Goal: Navigation & Orientation: Find specific page/section

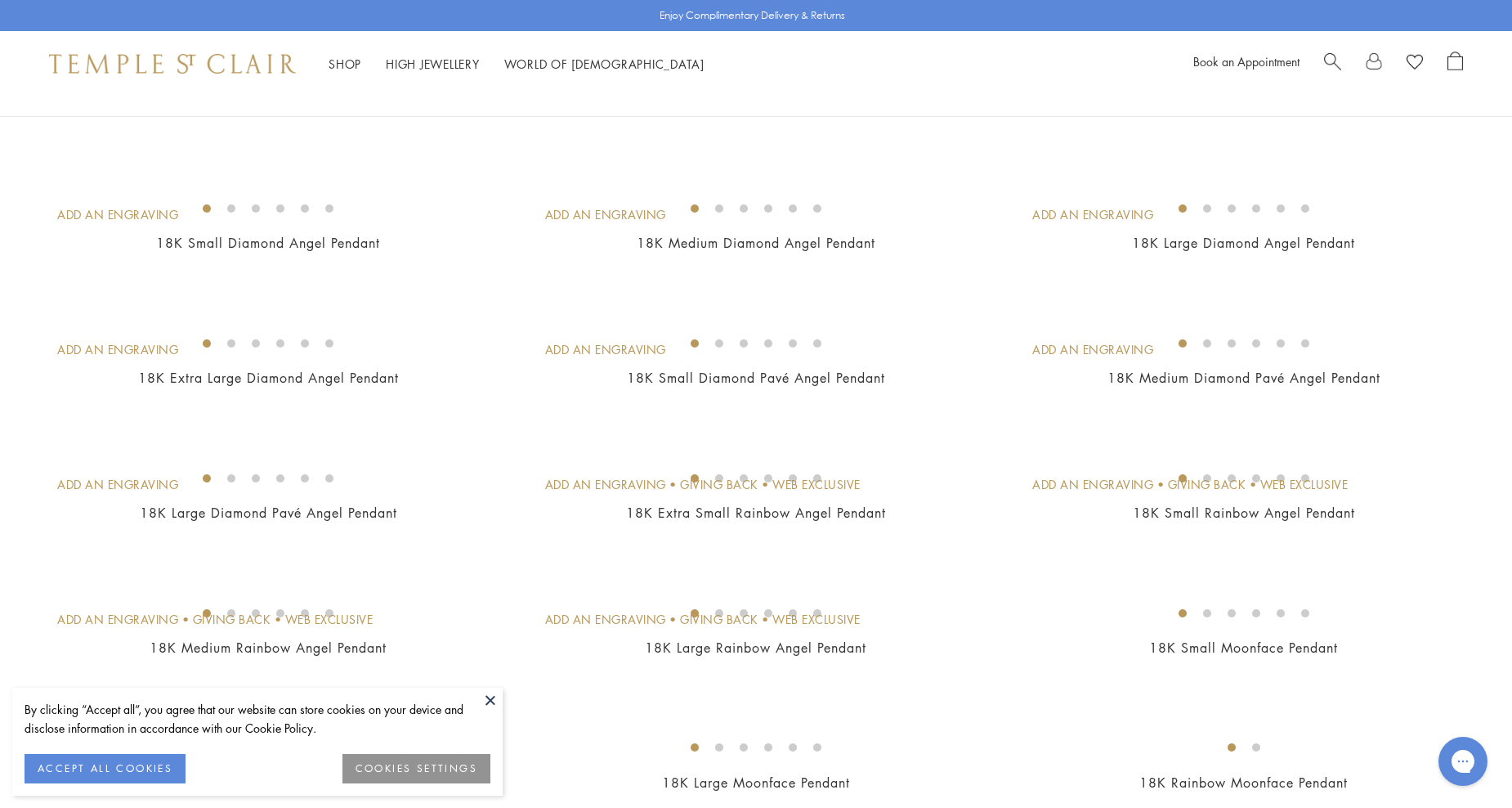
scroll to position [327, 0]
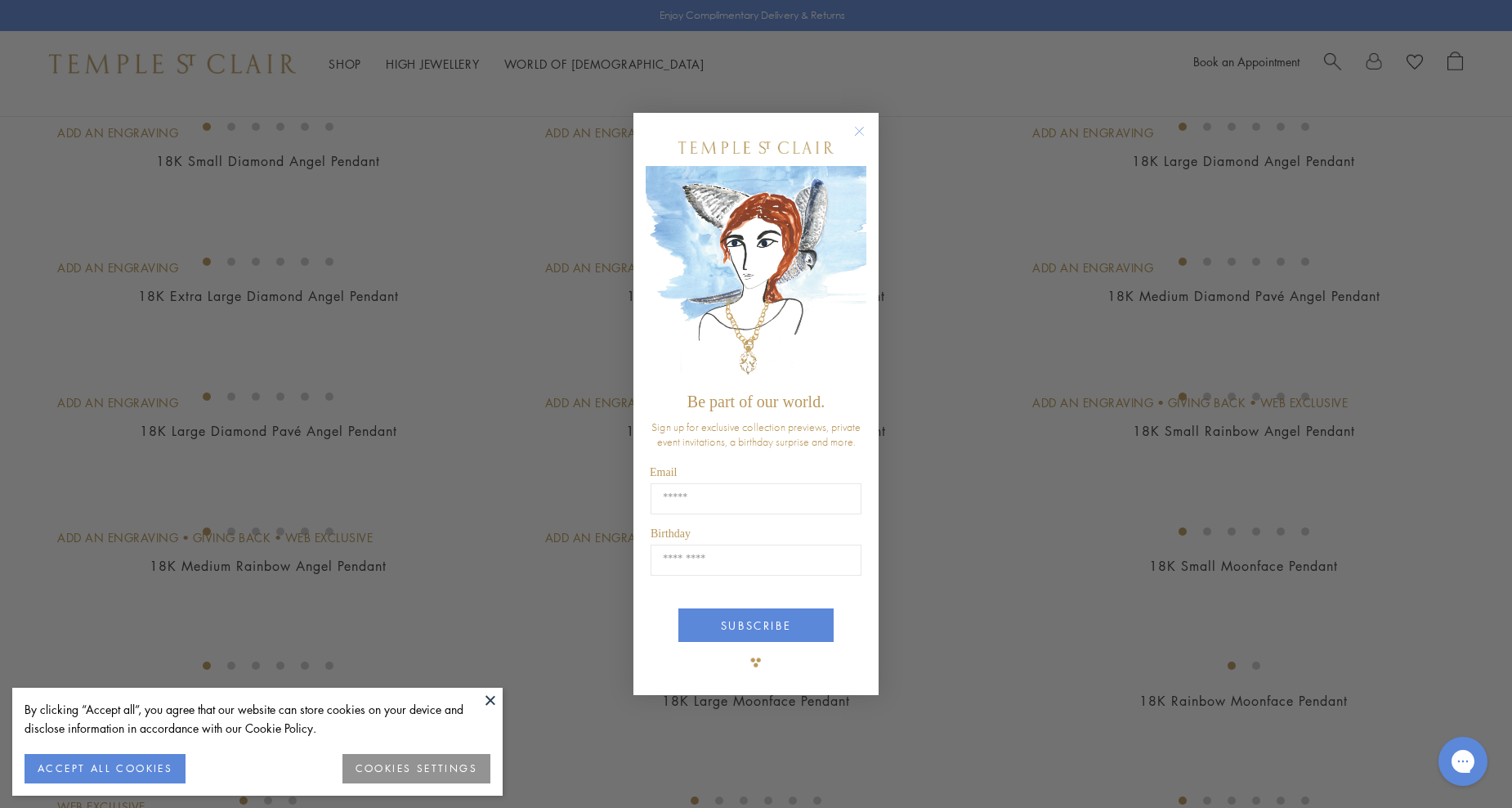
click at [860, 132] on circle "Close dialog" at bounding box center [860, 132] width 20 height 20
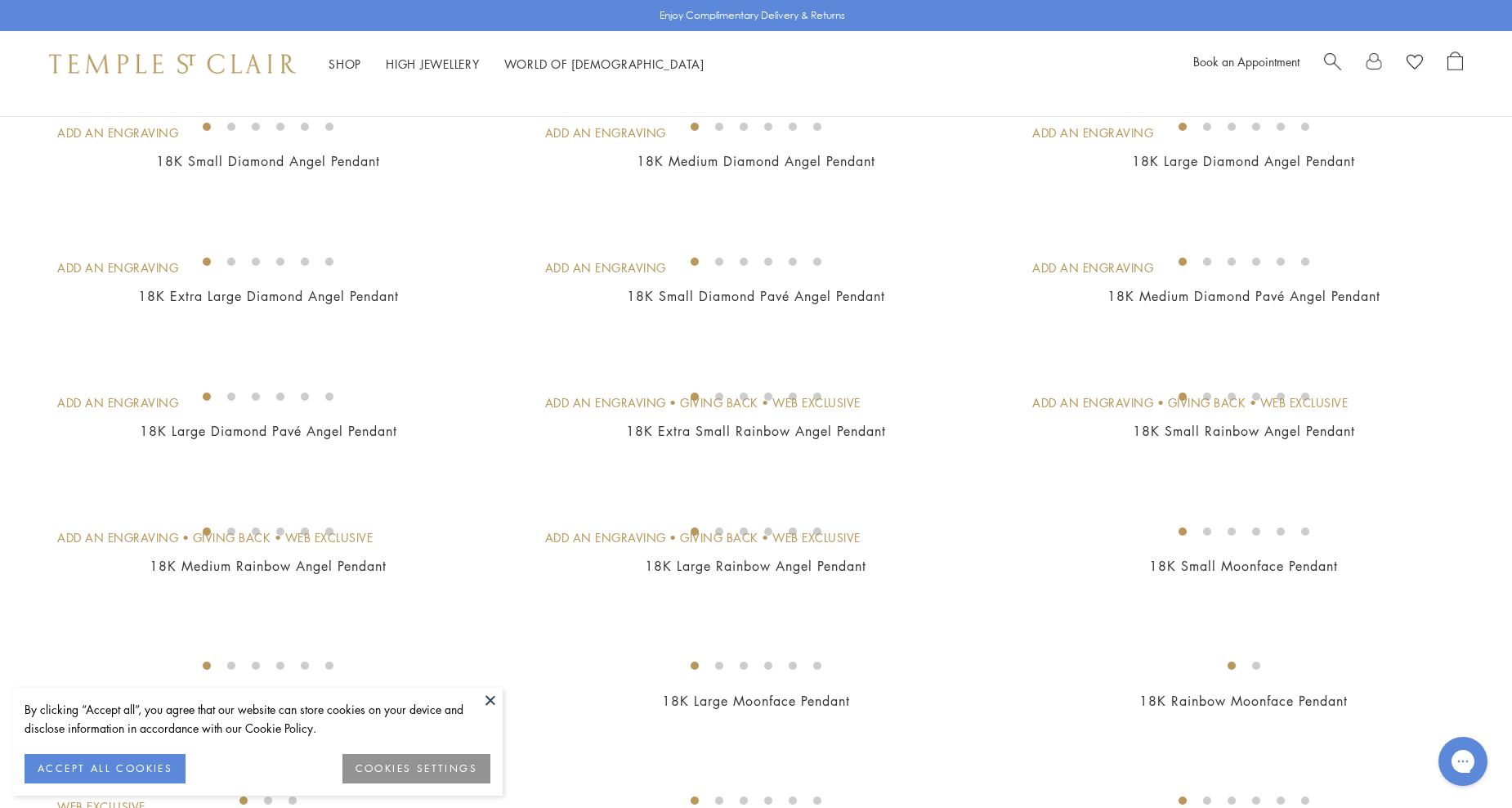
click at [0, 0] on img at bounding box center [0, 0] width 0 height 0
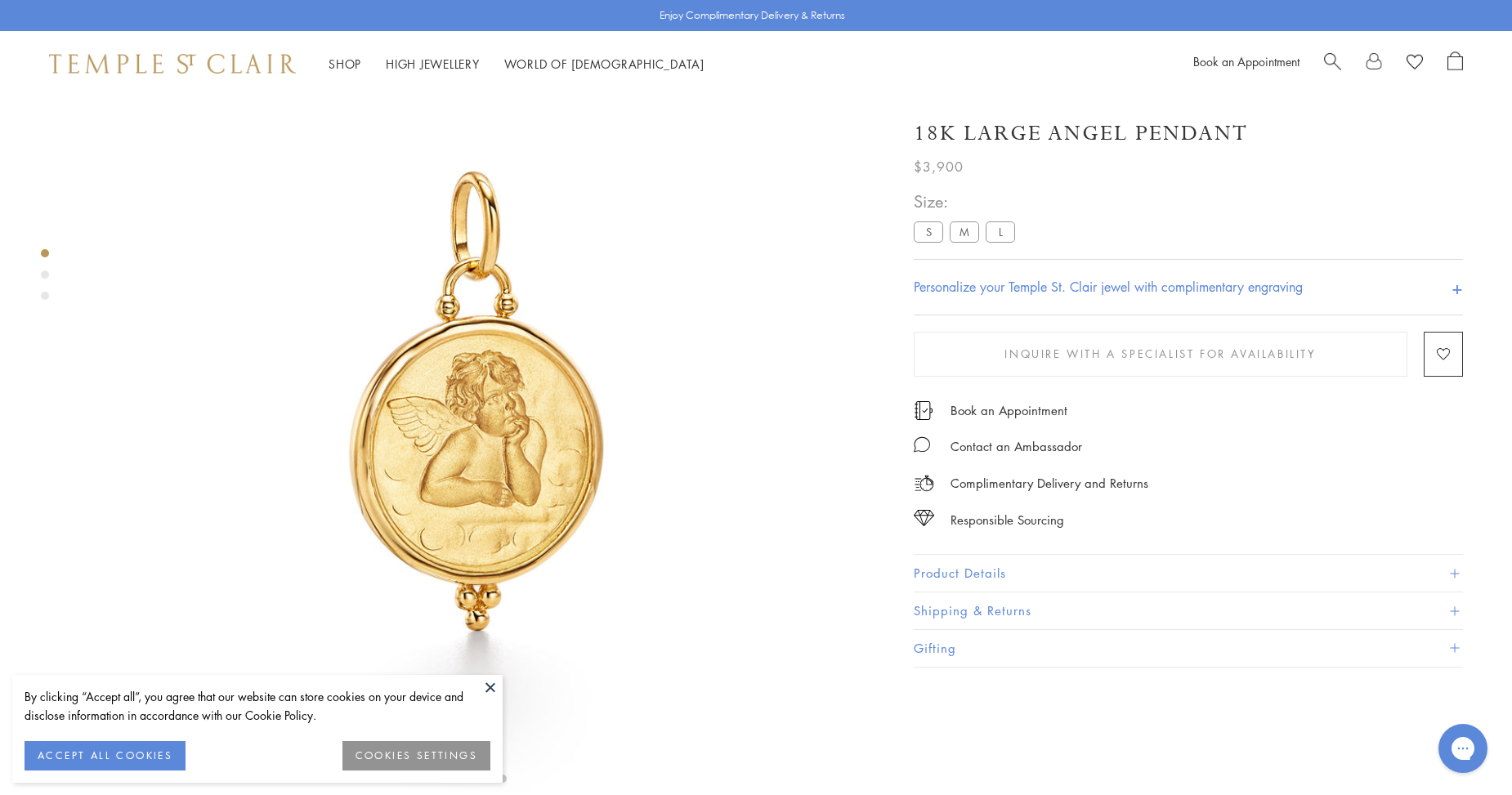
click at [986, 570] on button "Product Details" at bounding box center [1188, 573] width 549 height 36
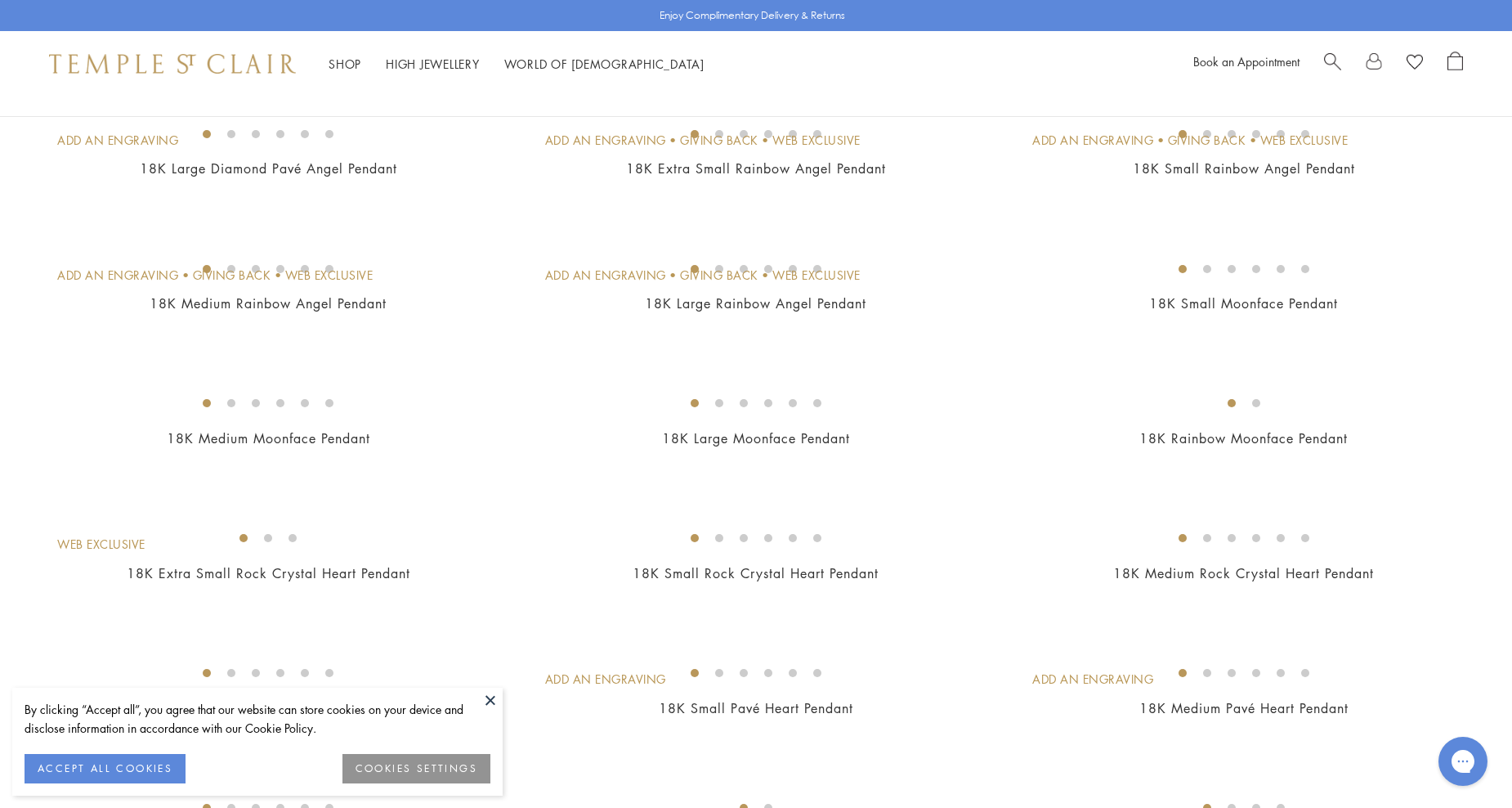
scroll to position [654, 0]
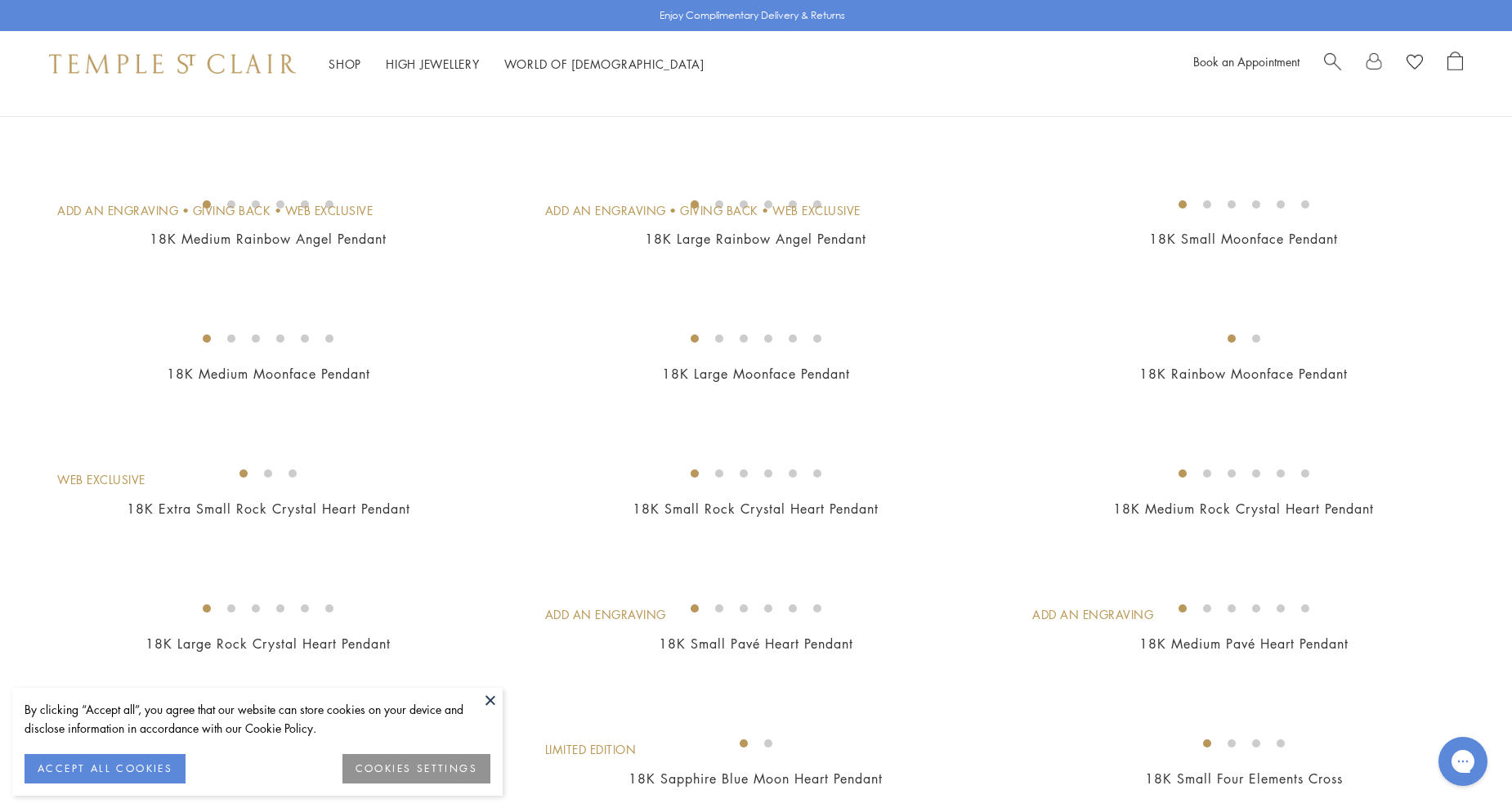
click at [483, 701] on button at bounding box center [490, 700] width 25 height 25
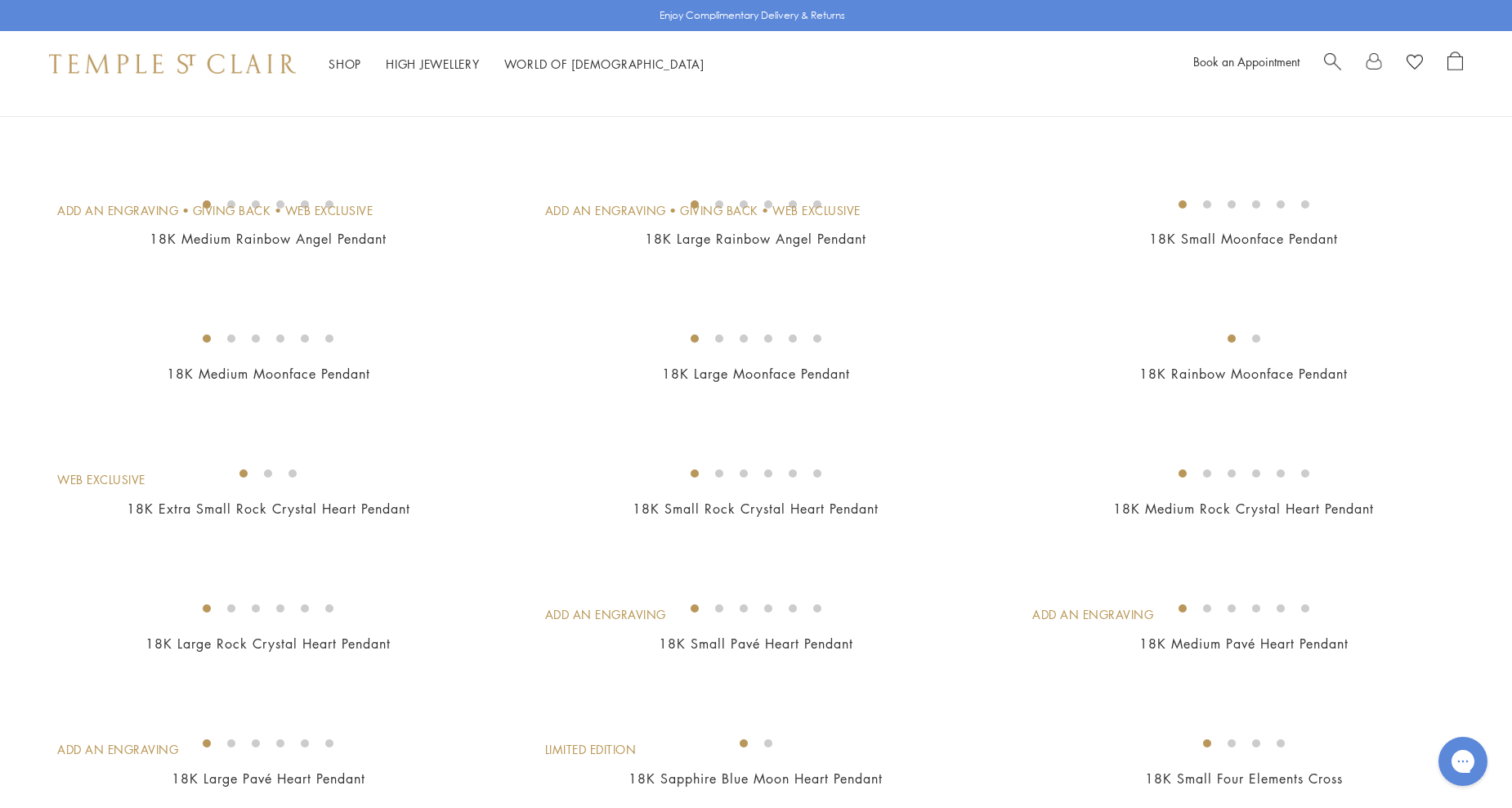
click at [0, 0] on img at bounding box center [0, 0] width 0 height 0
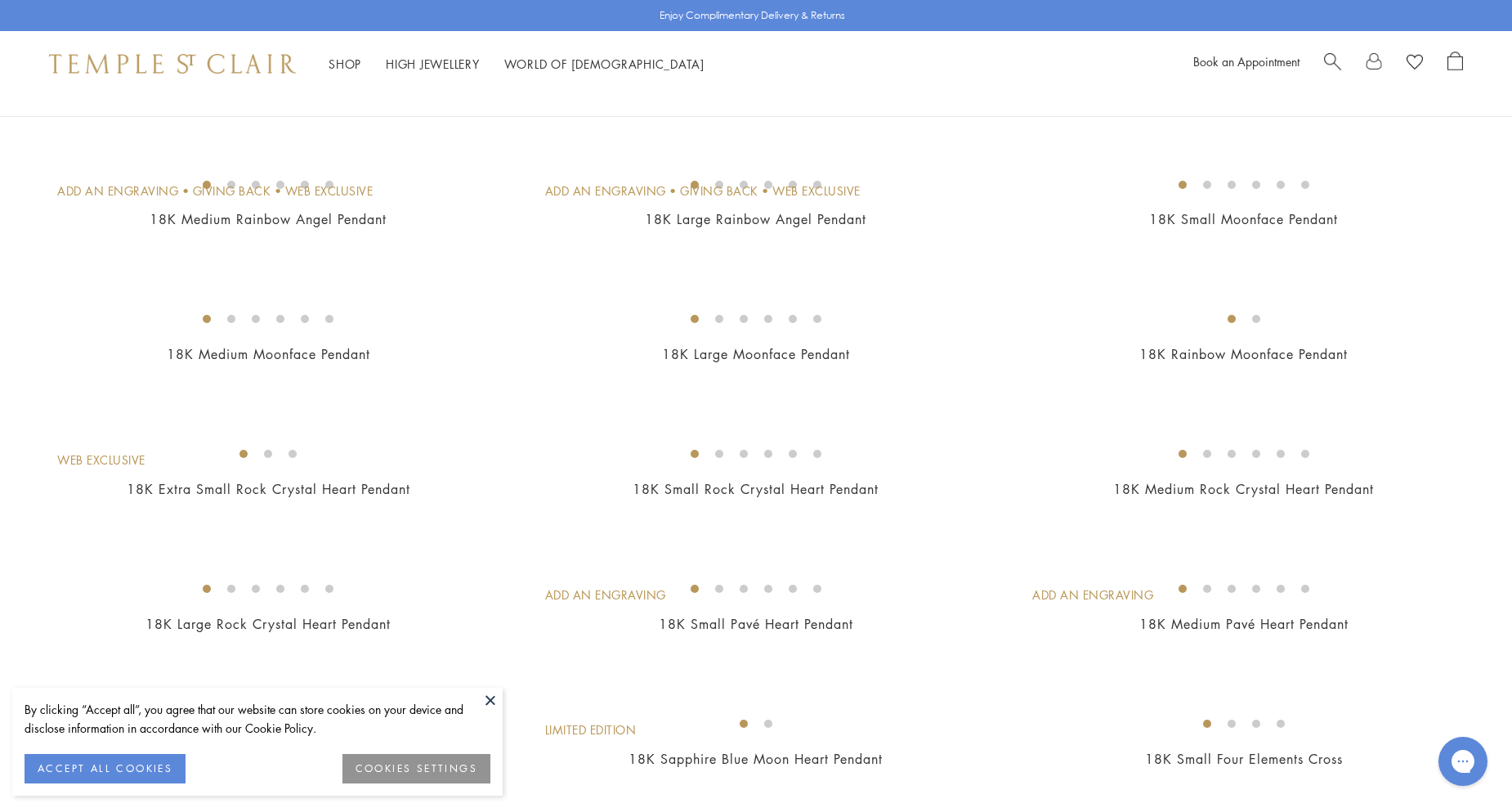
scroll to position [818, 0]
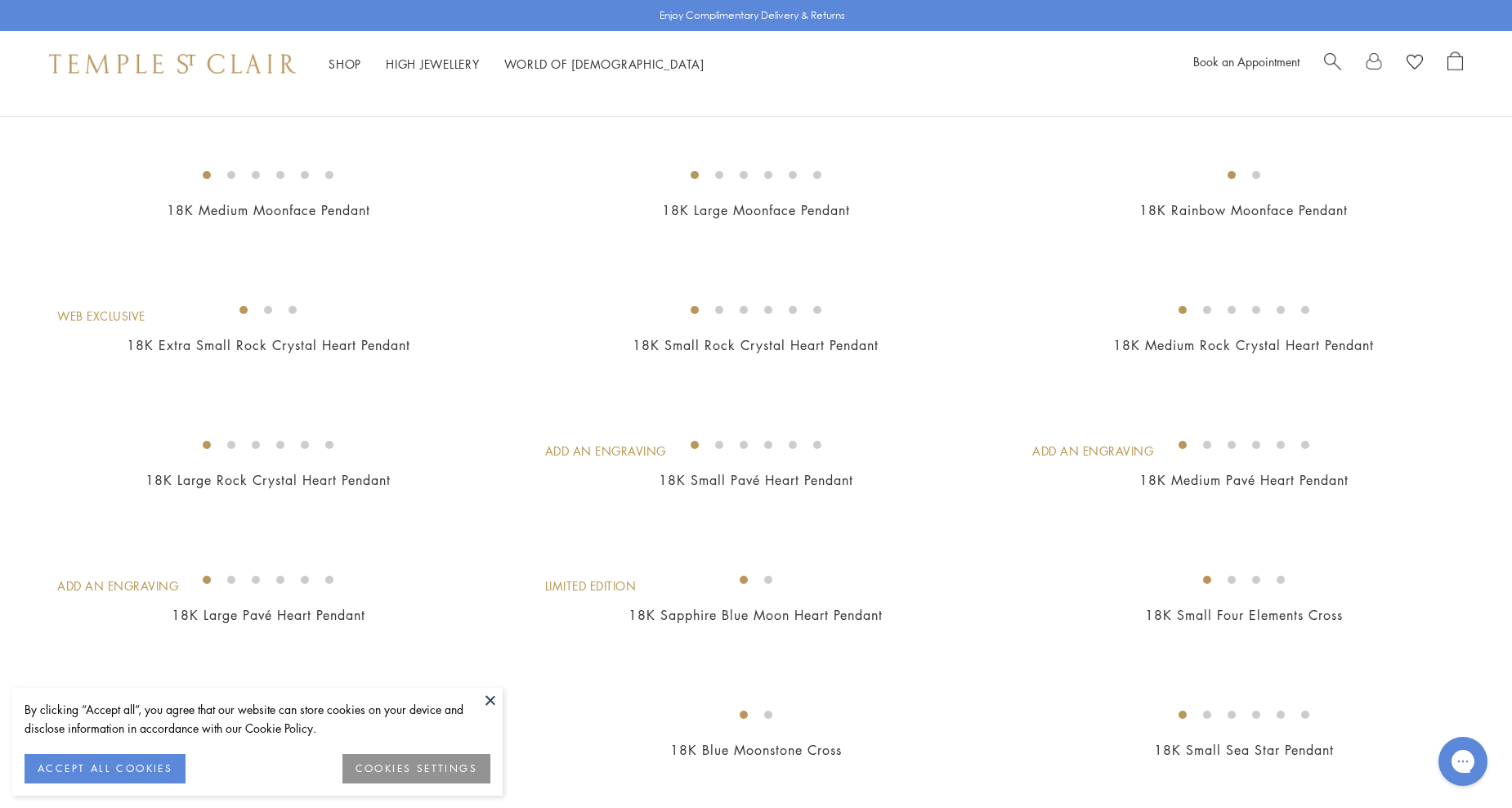
click at [0, 0] on img at bounding box center [0, 0] width 0 height 0
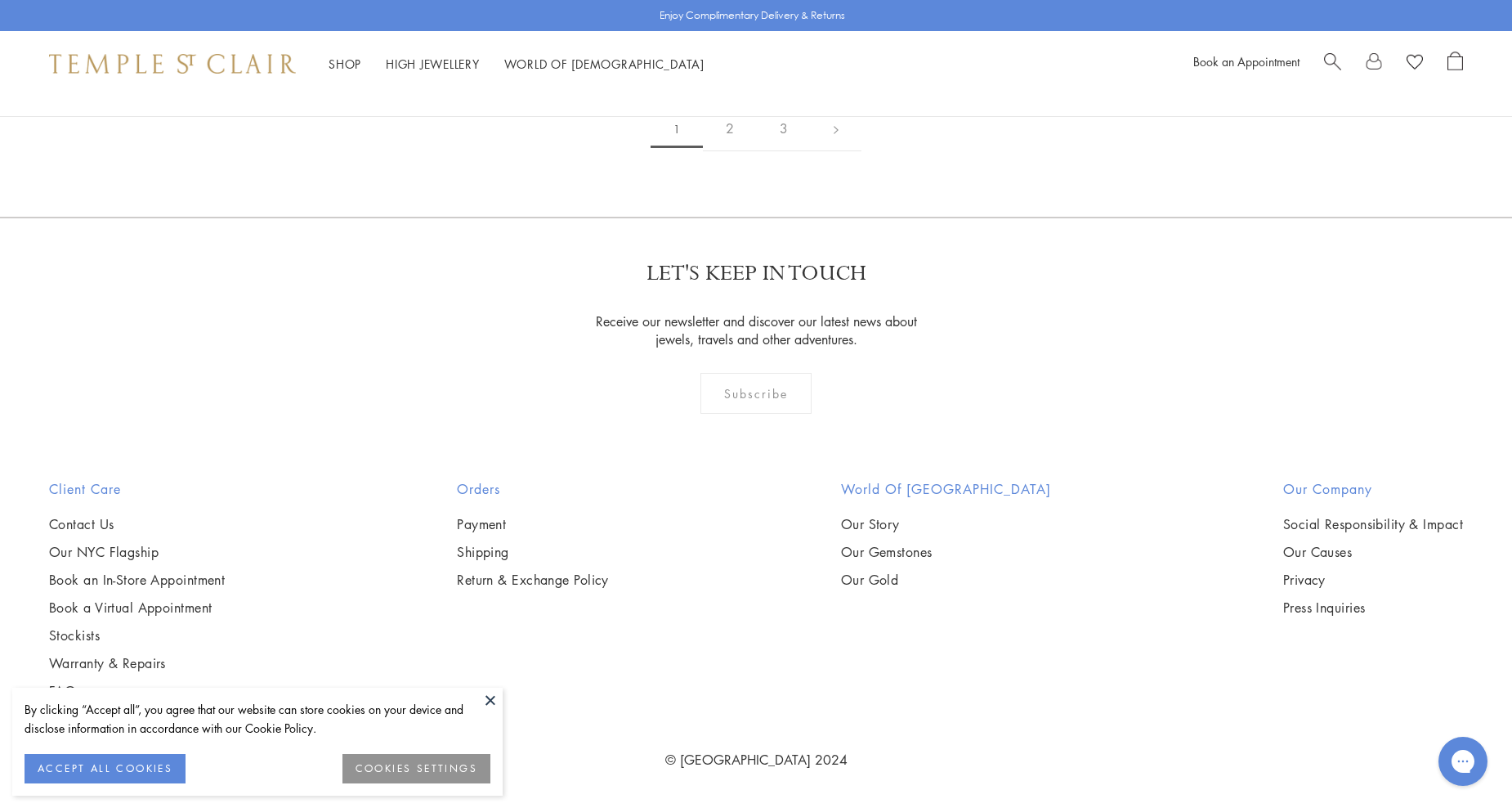
scroll to position [4742, 0]
click at [0, 0] on img at bounding box center [0, 0] width 0 height 0
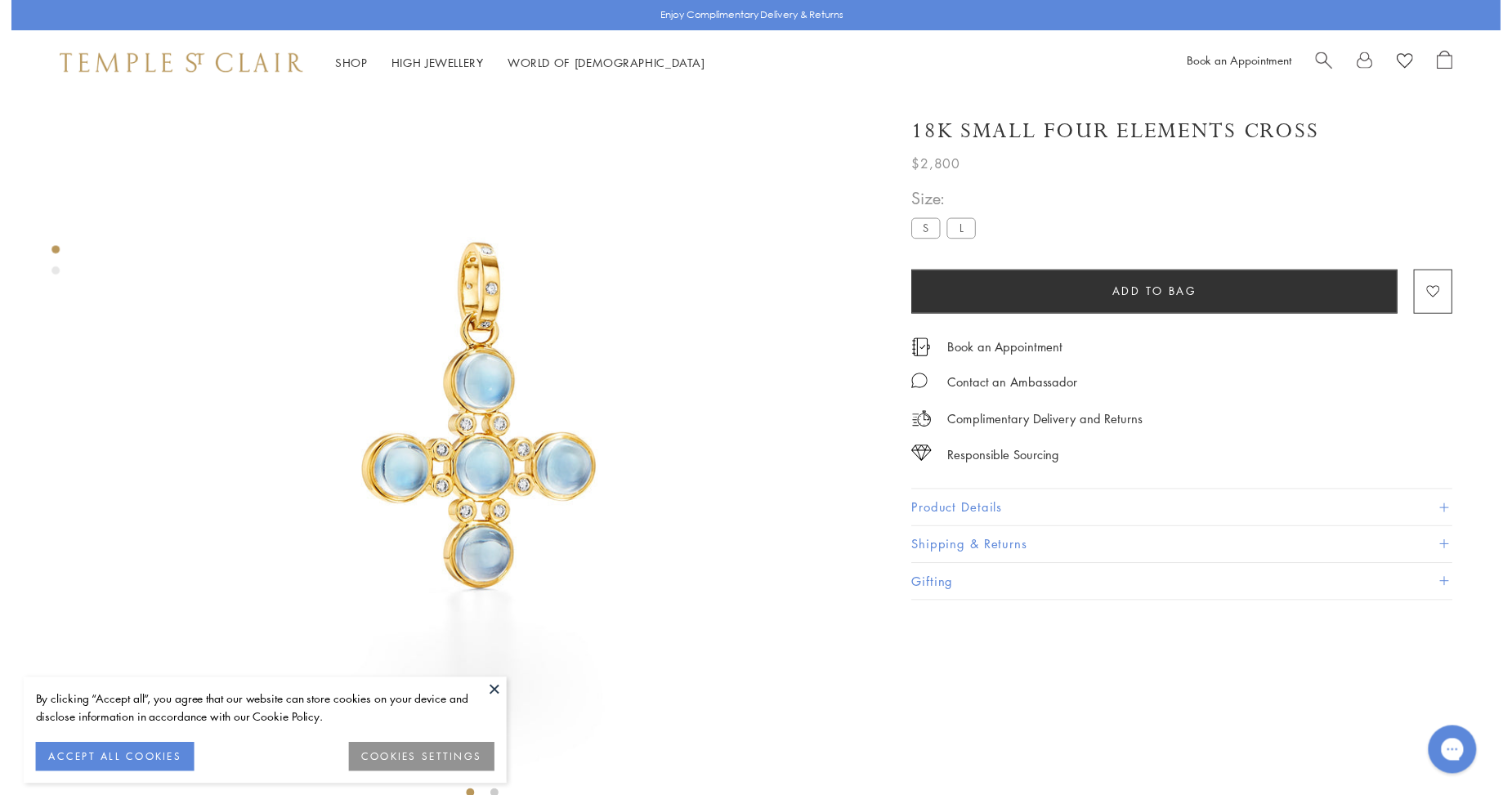
scroll to position [97, 0]
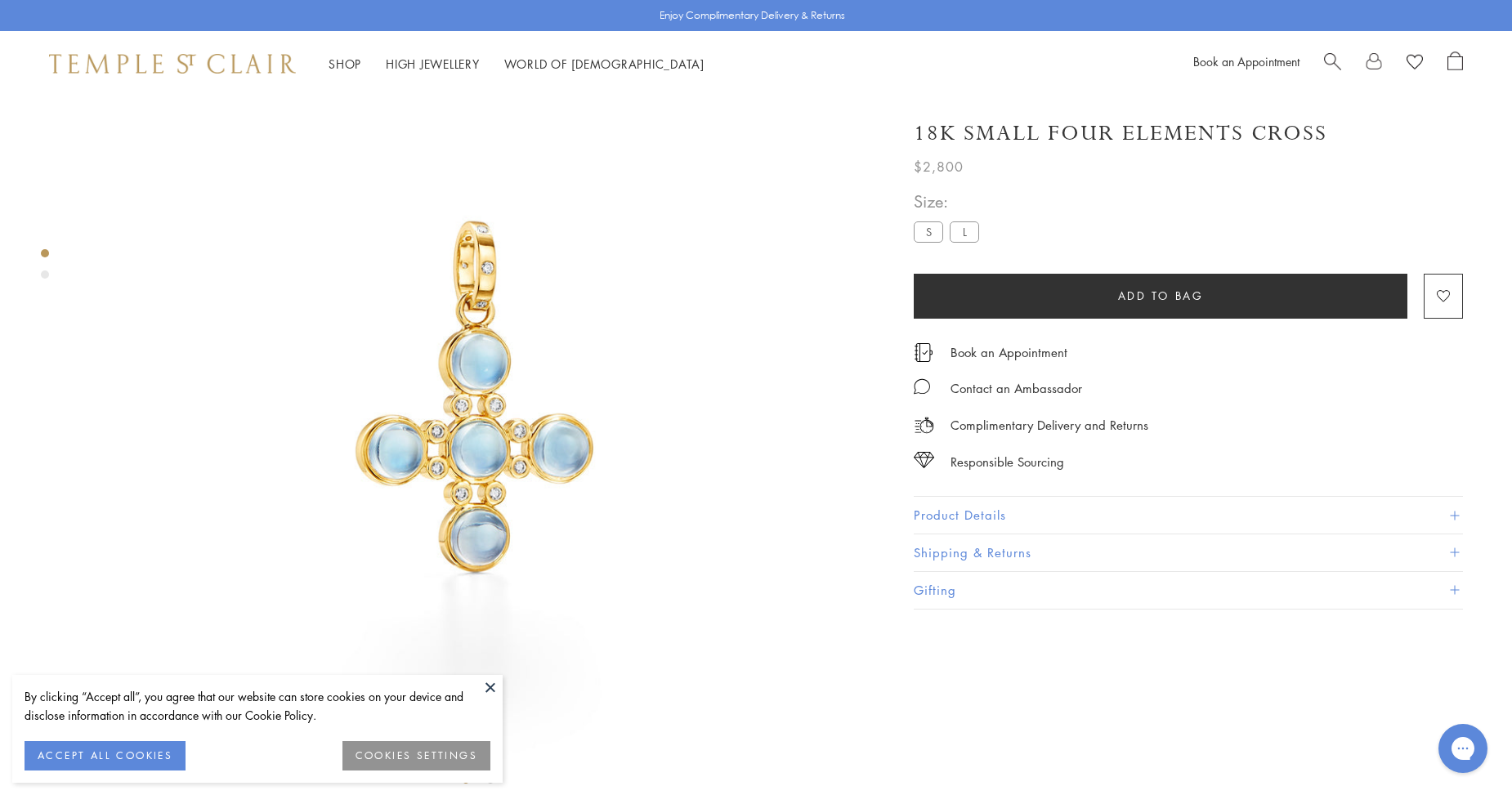
click at [976, 229] on label "L" at bounding box center [965, 231] width 29 height 20
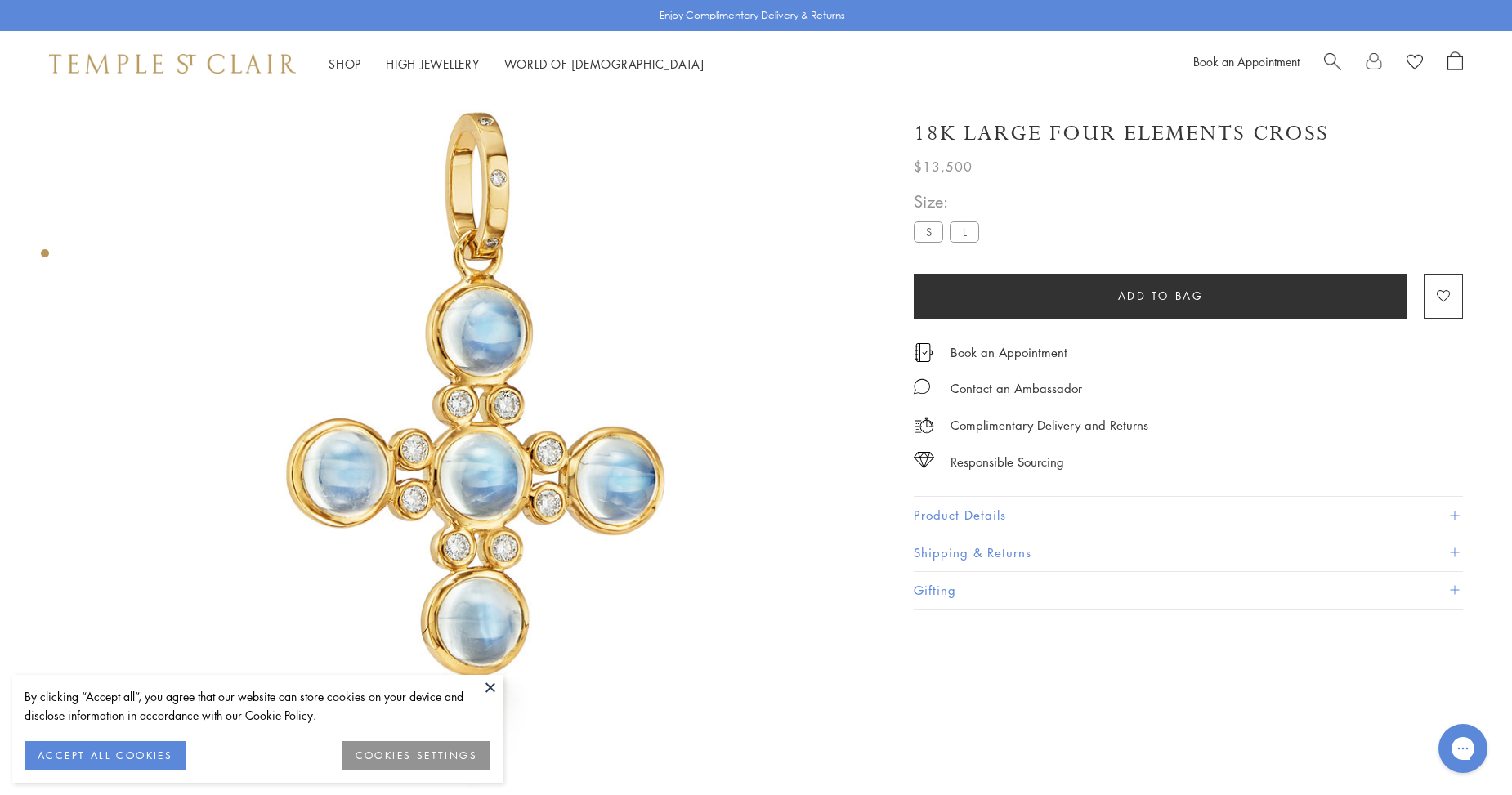
scroll to position [97, 0]
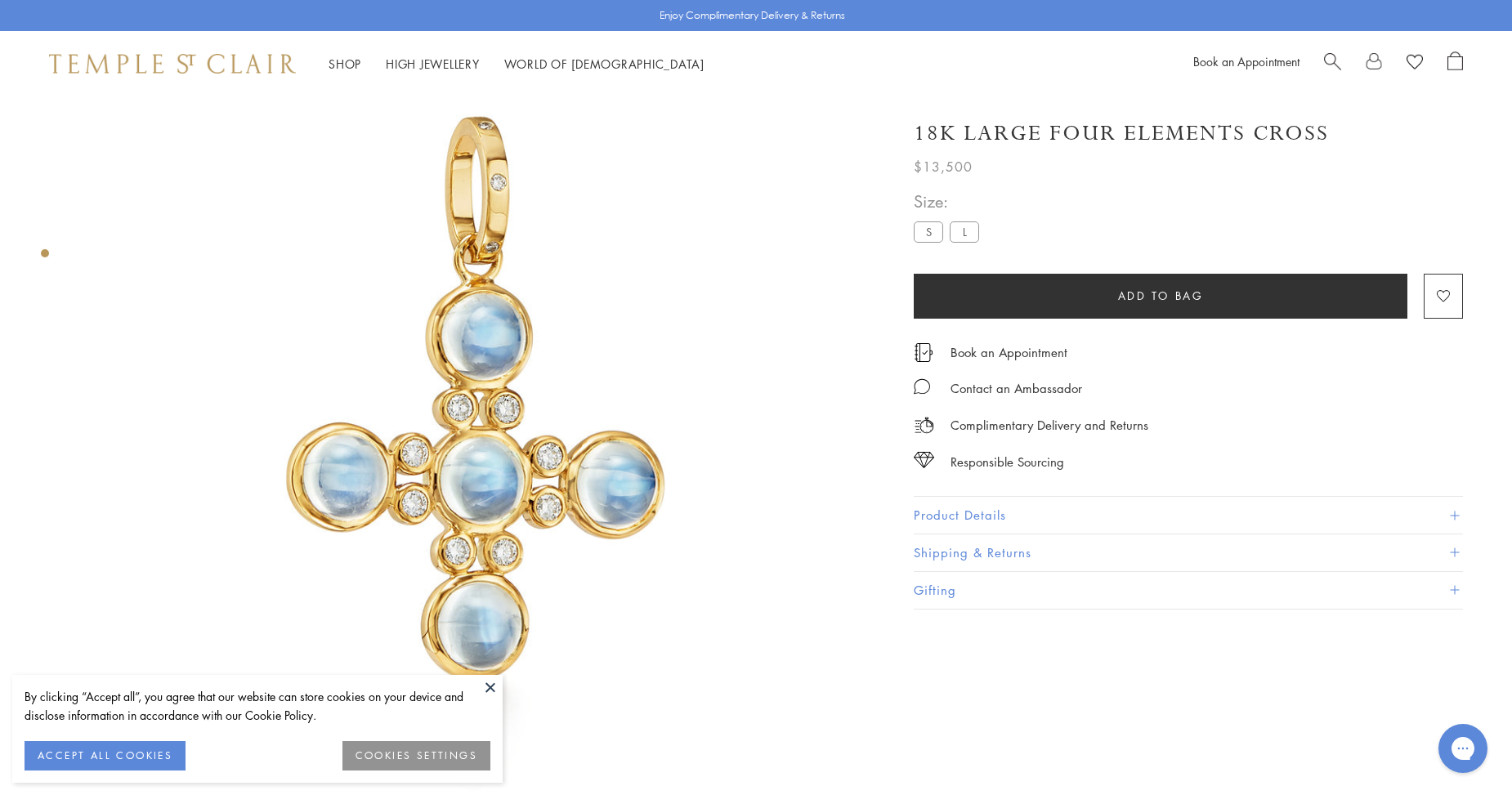
click at [920, 234] on label "S" at bounding box center [928, 231] width 29 height 20
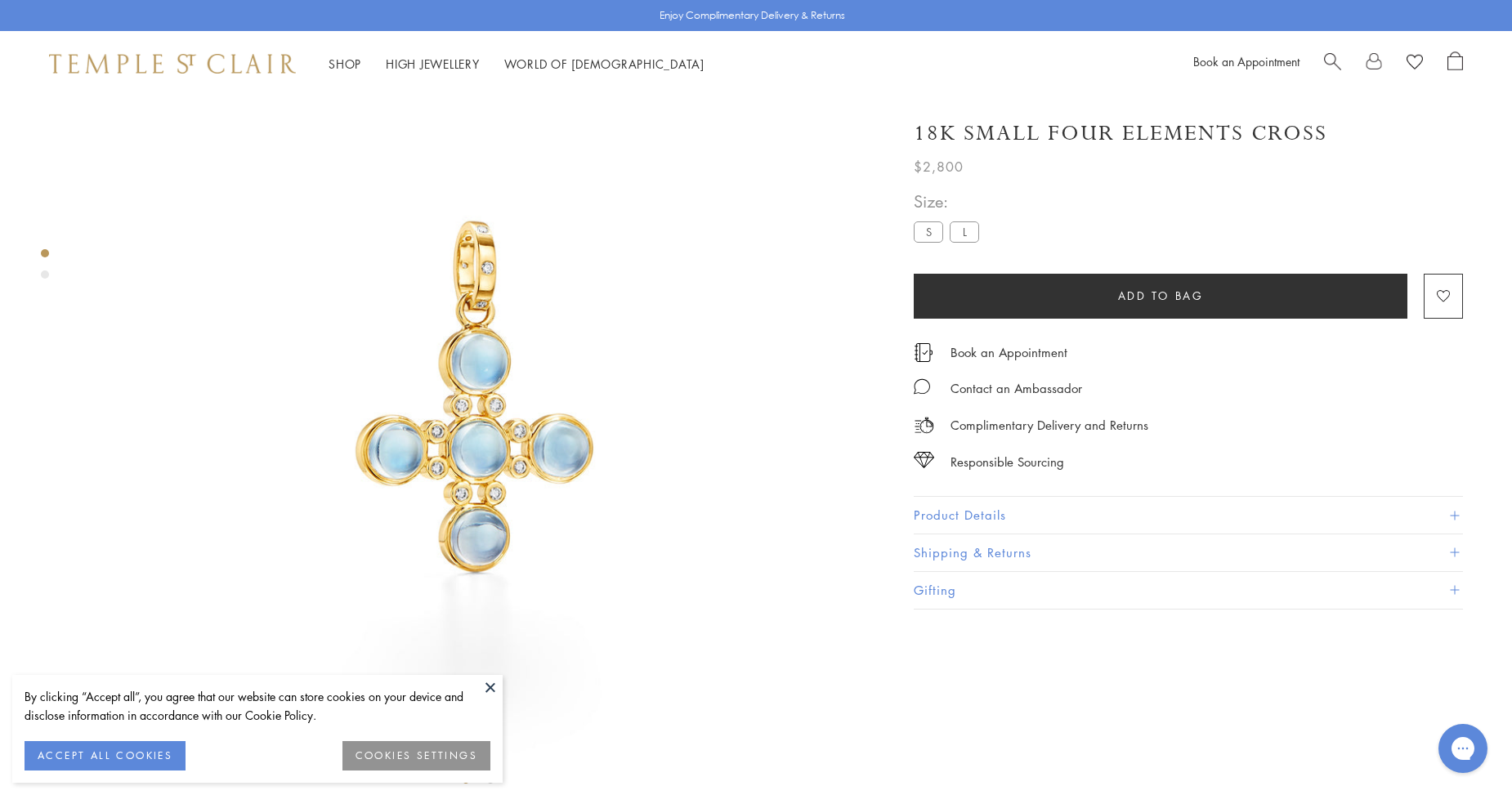
click at [1025, 514] on button "Product Details" at bounding box center [1188, 515] width 549 height 36
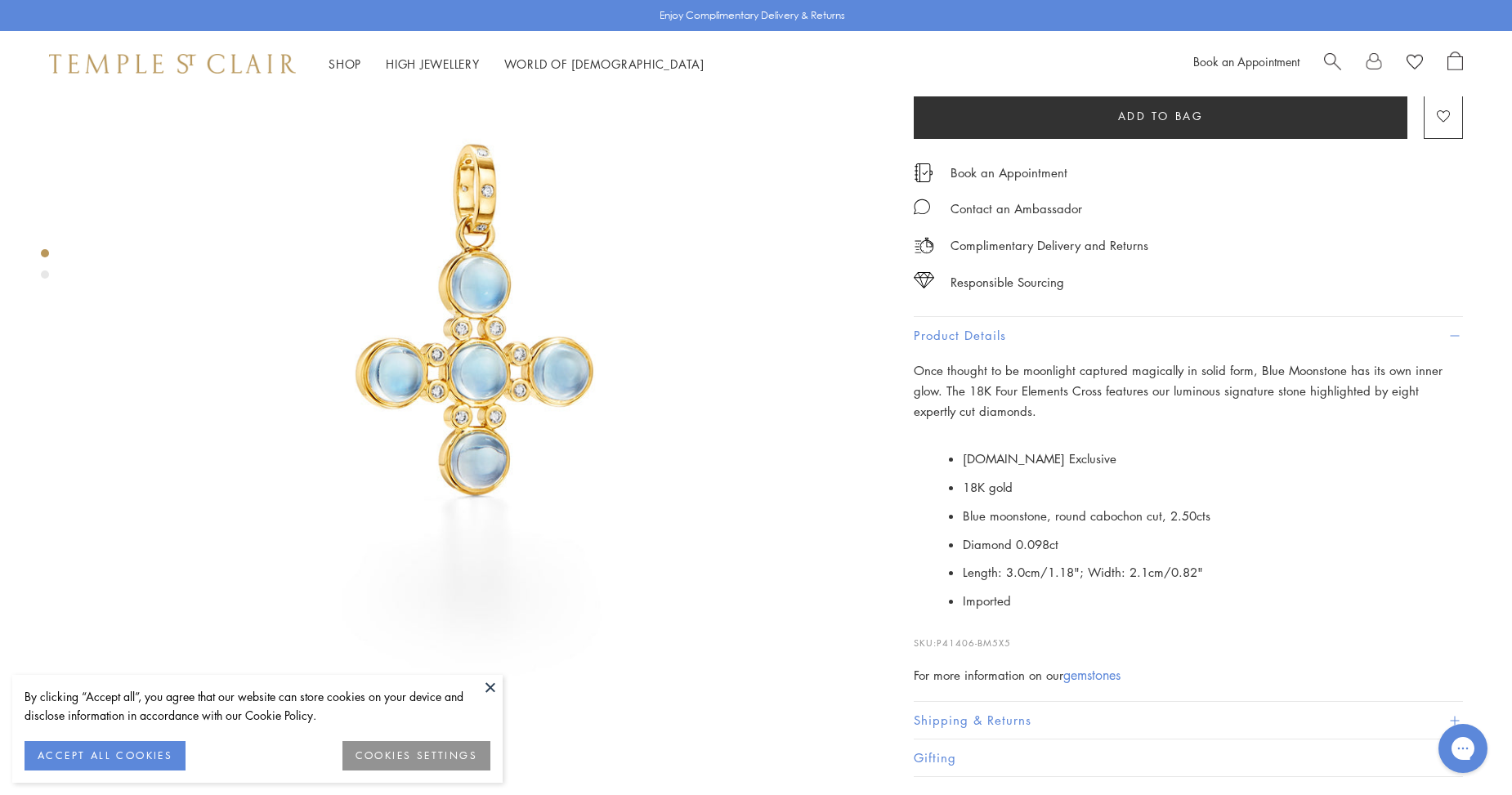
scroll to position [97, 0]
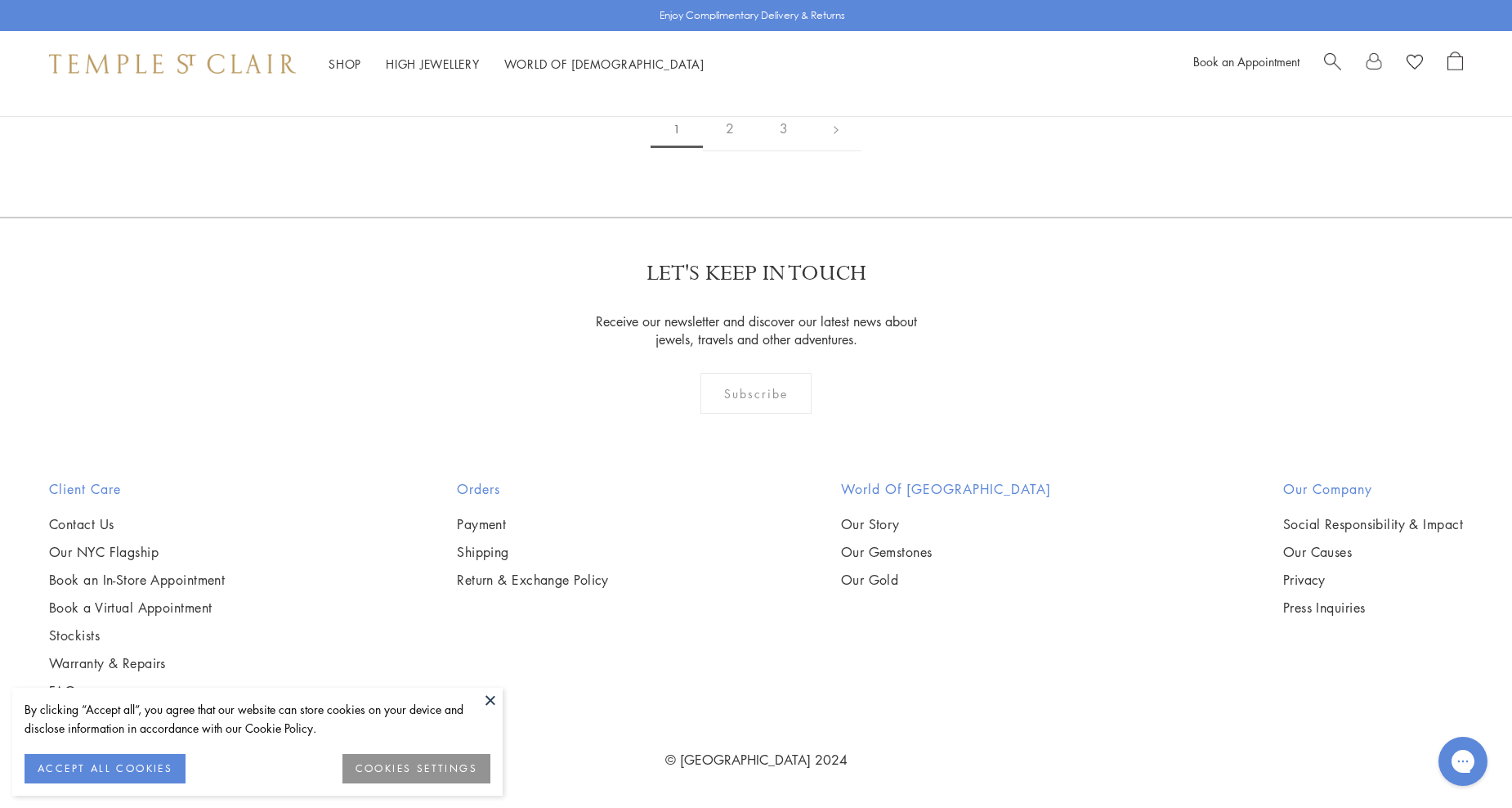
scroll to position [4505, 0]
click at [0, 0] on img at bounding box center [0, 0] width 0 height 0
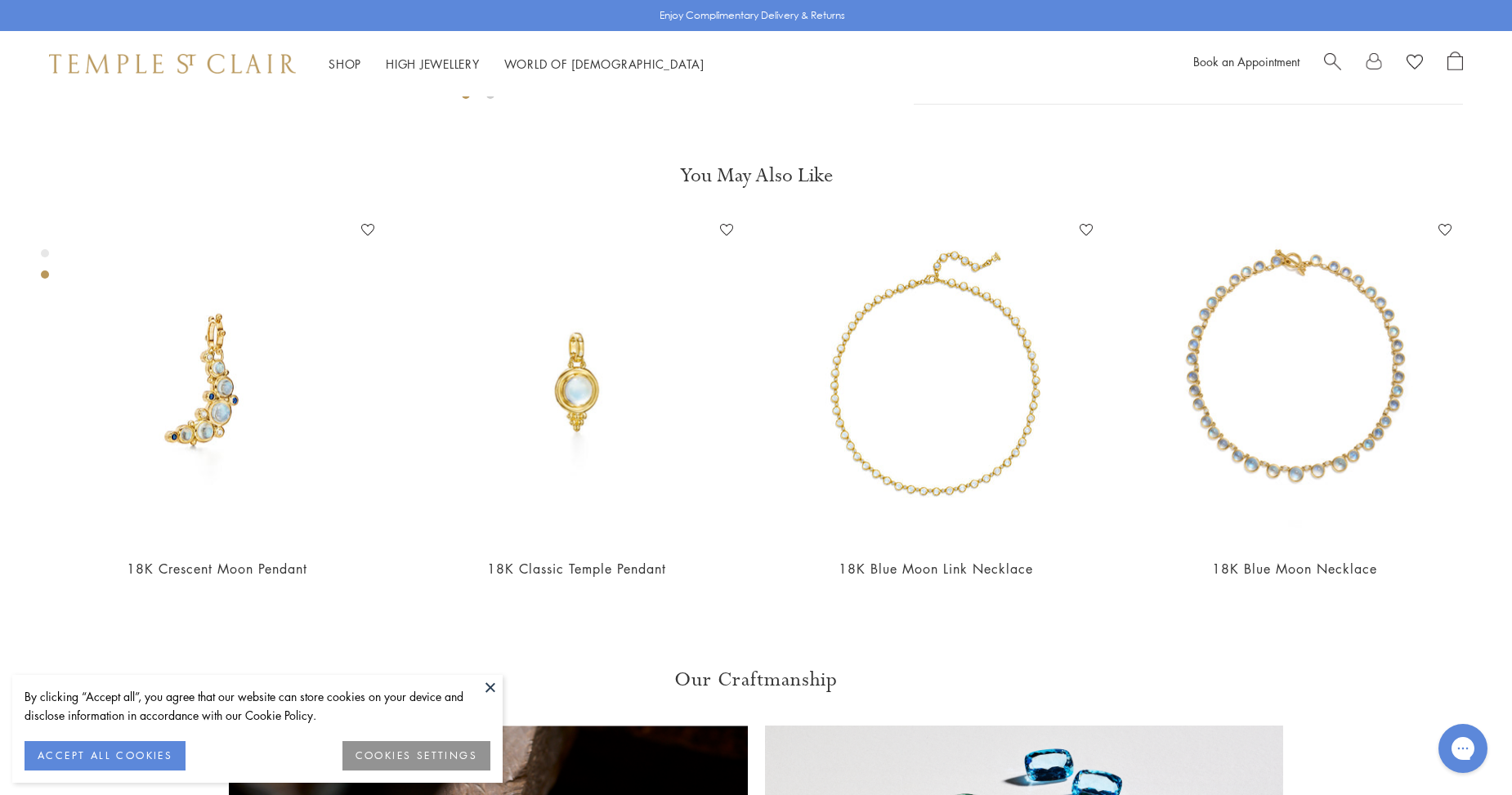
scroll to position [913, 0]
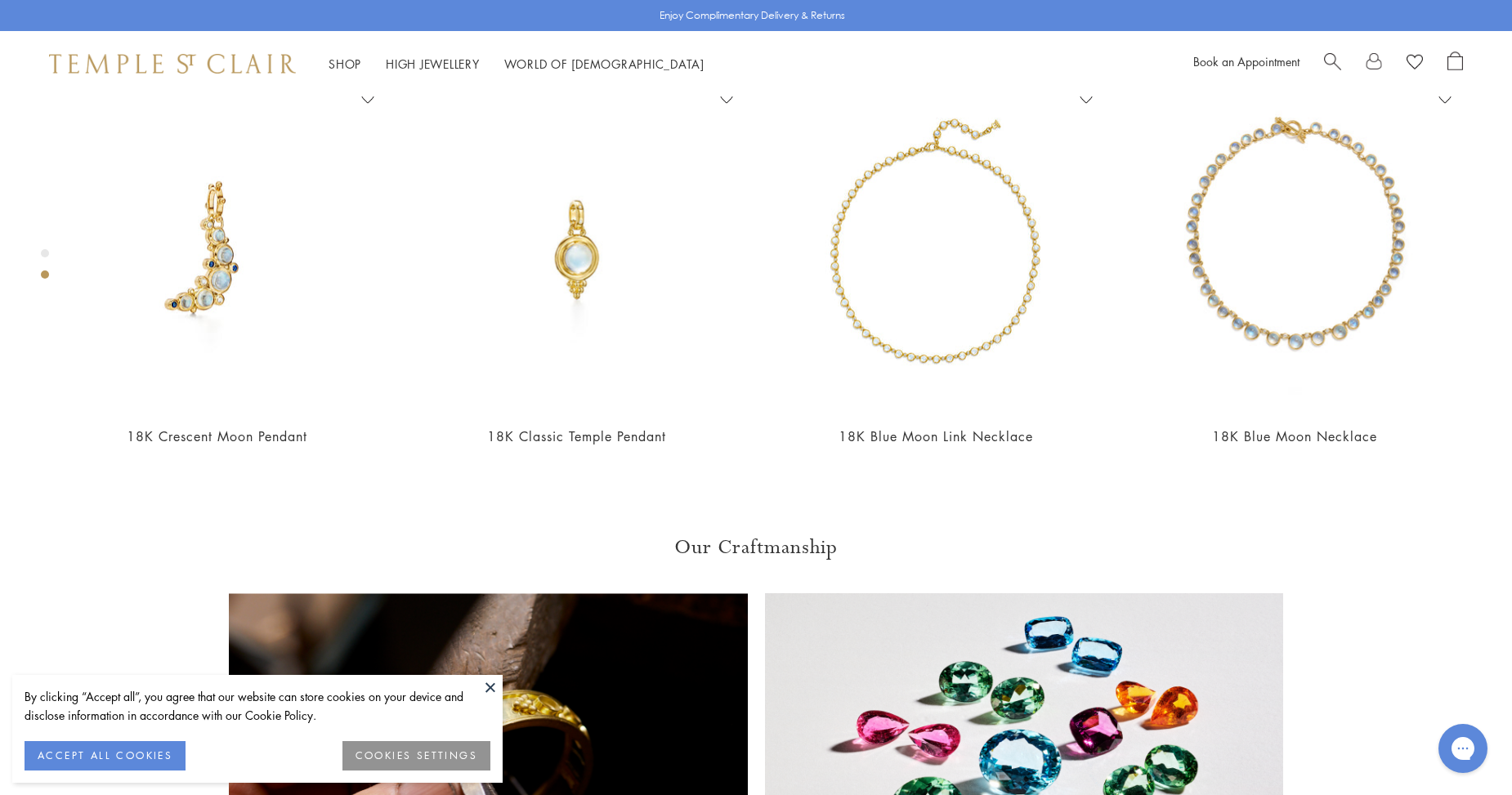
click at [100, 753] on button "ACCEPT ALL COOKIES" at bounding box center [105, 756] width 161 height 29
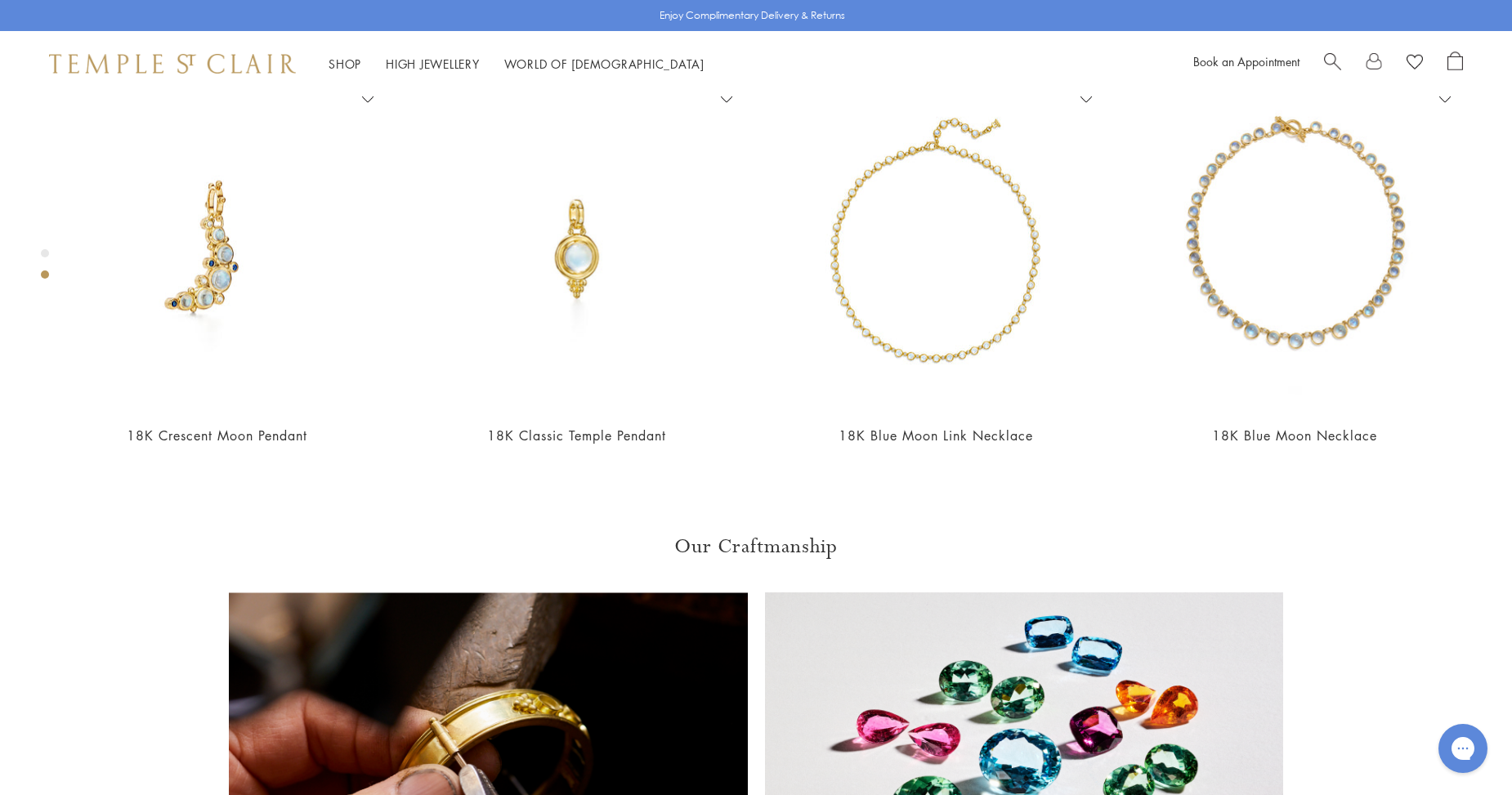
scroll to position [899, 0]
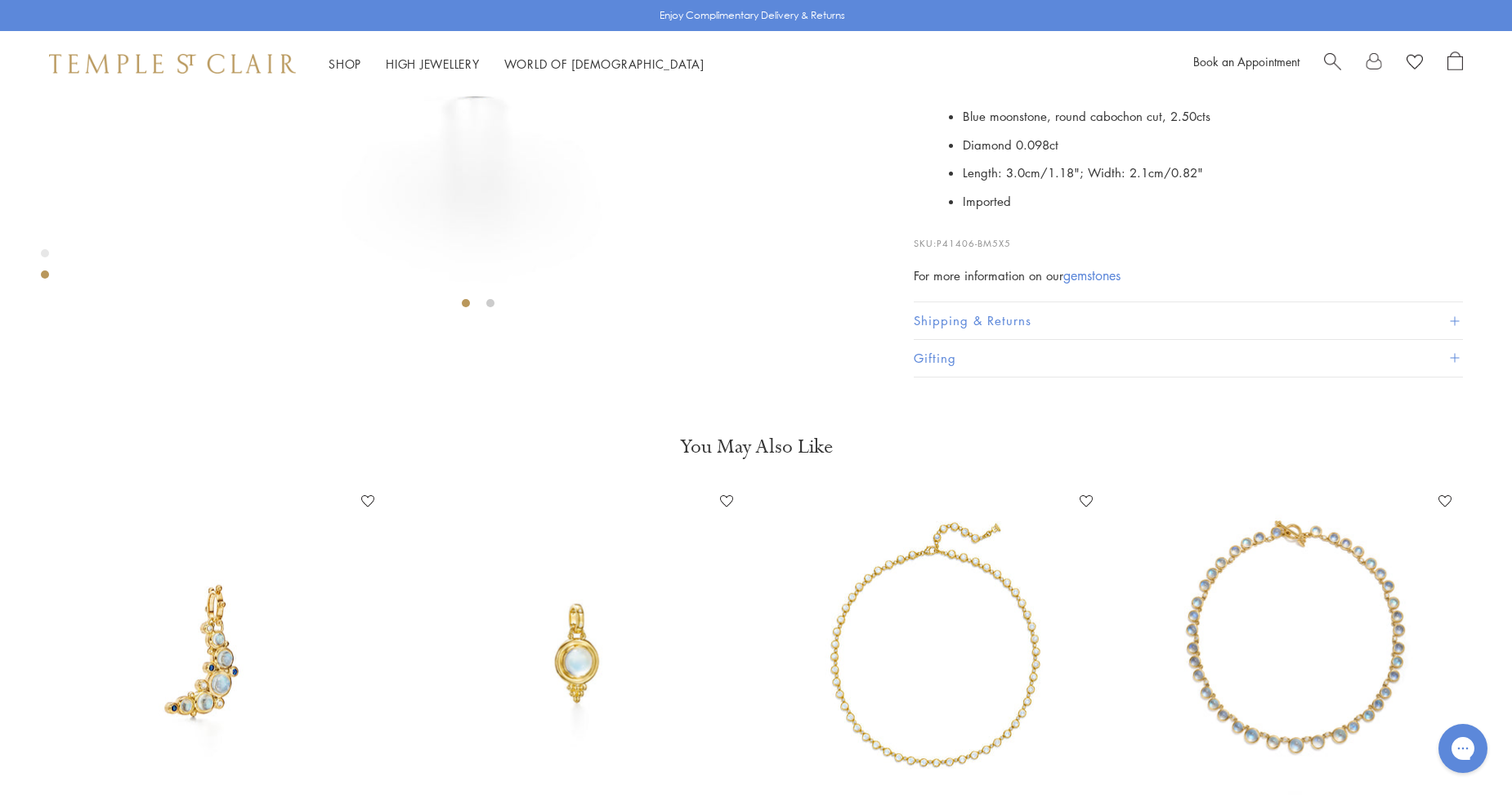
scroll to position [572, 0]
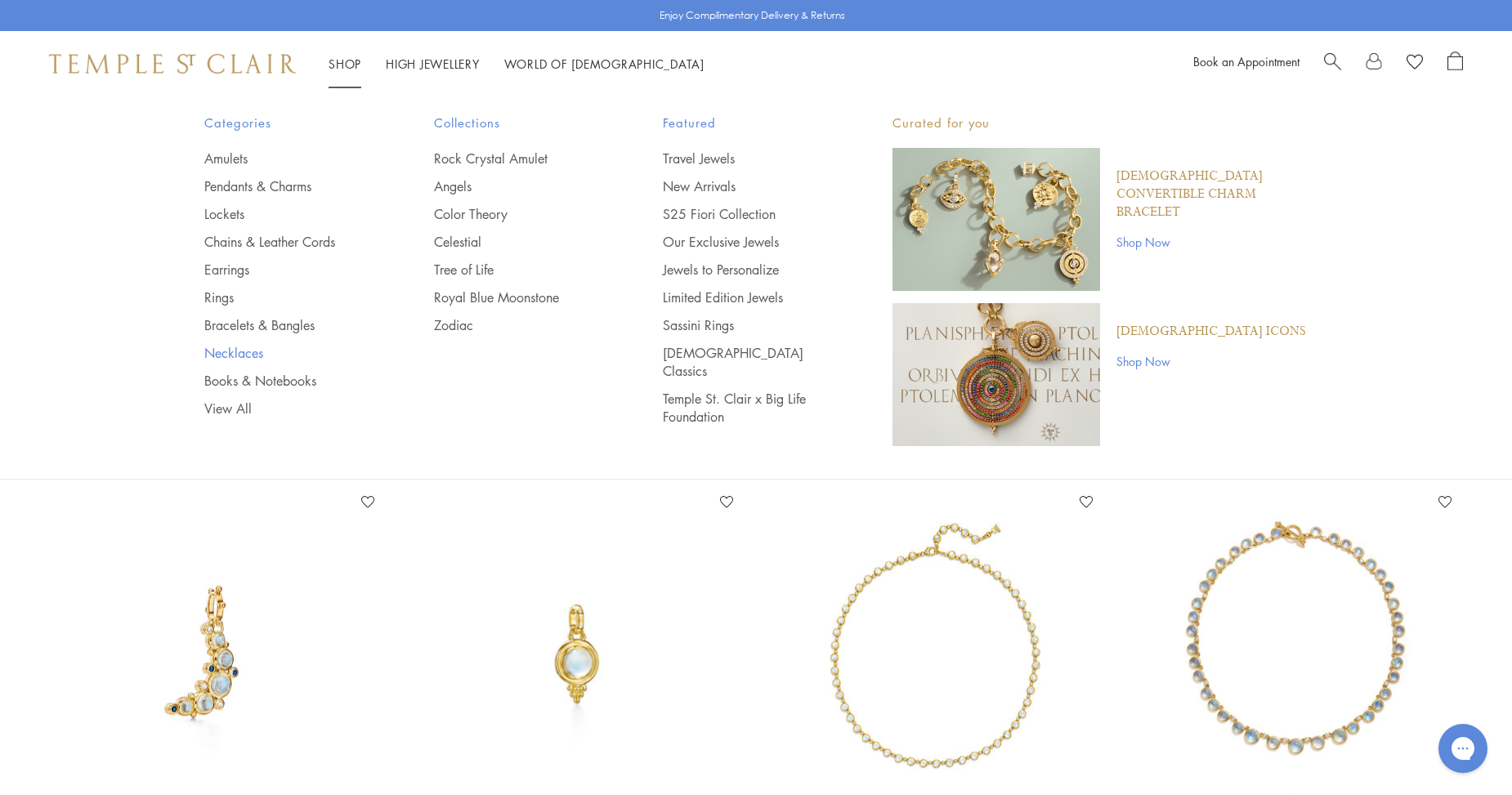
click at [257, 354] on link "Necklaces" at bounding box center [286, 353] width 164 height 18
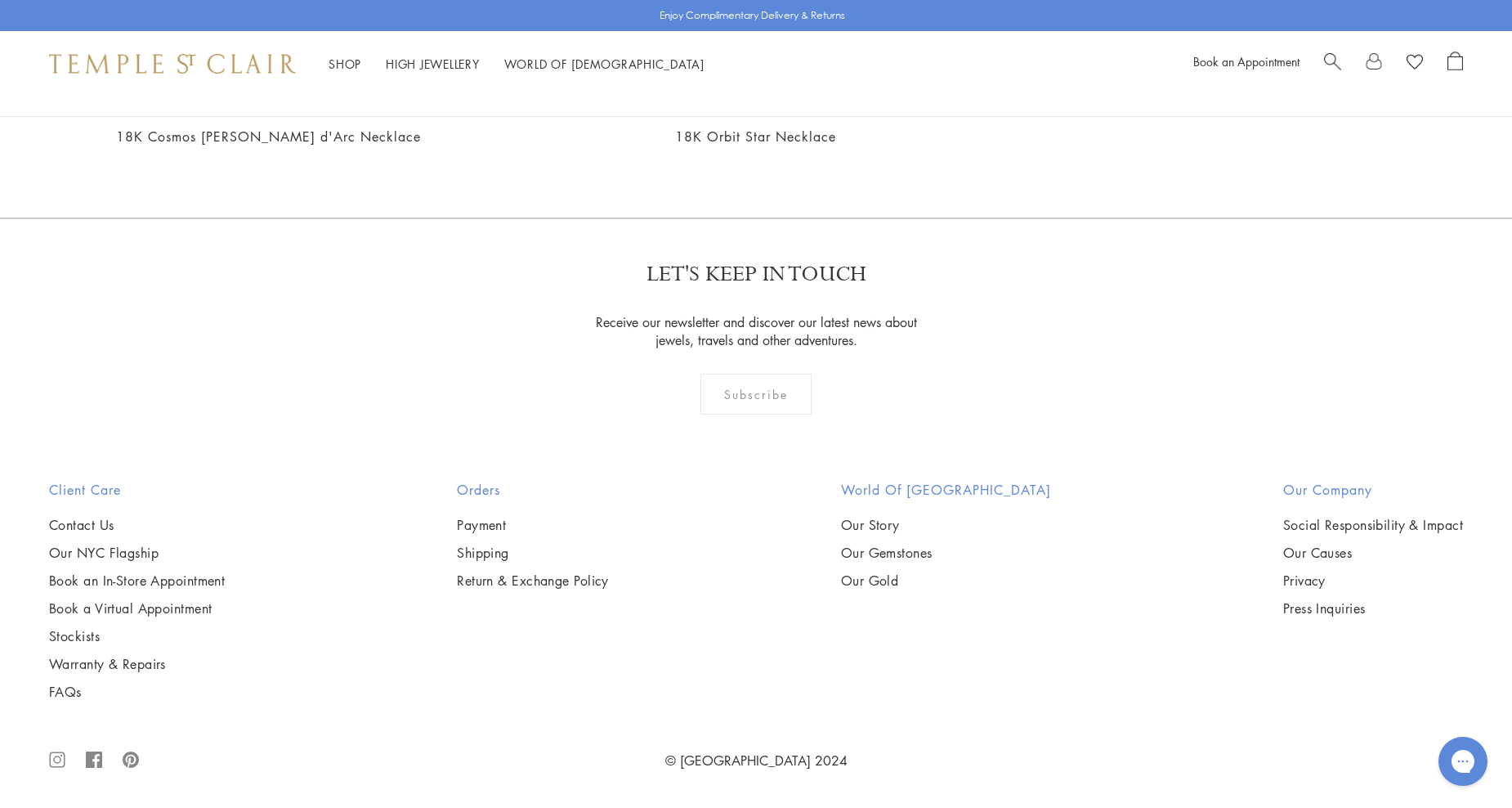
scroll to position [7107, 0]
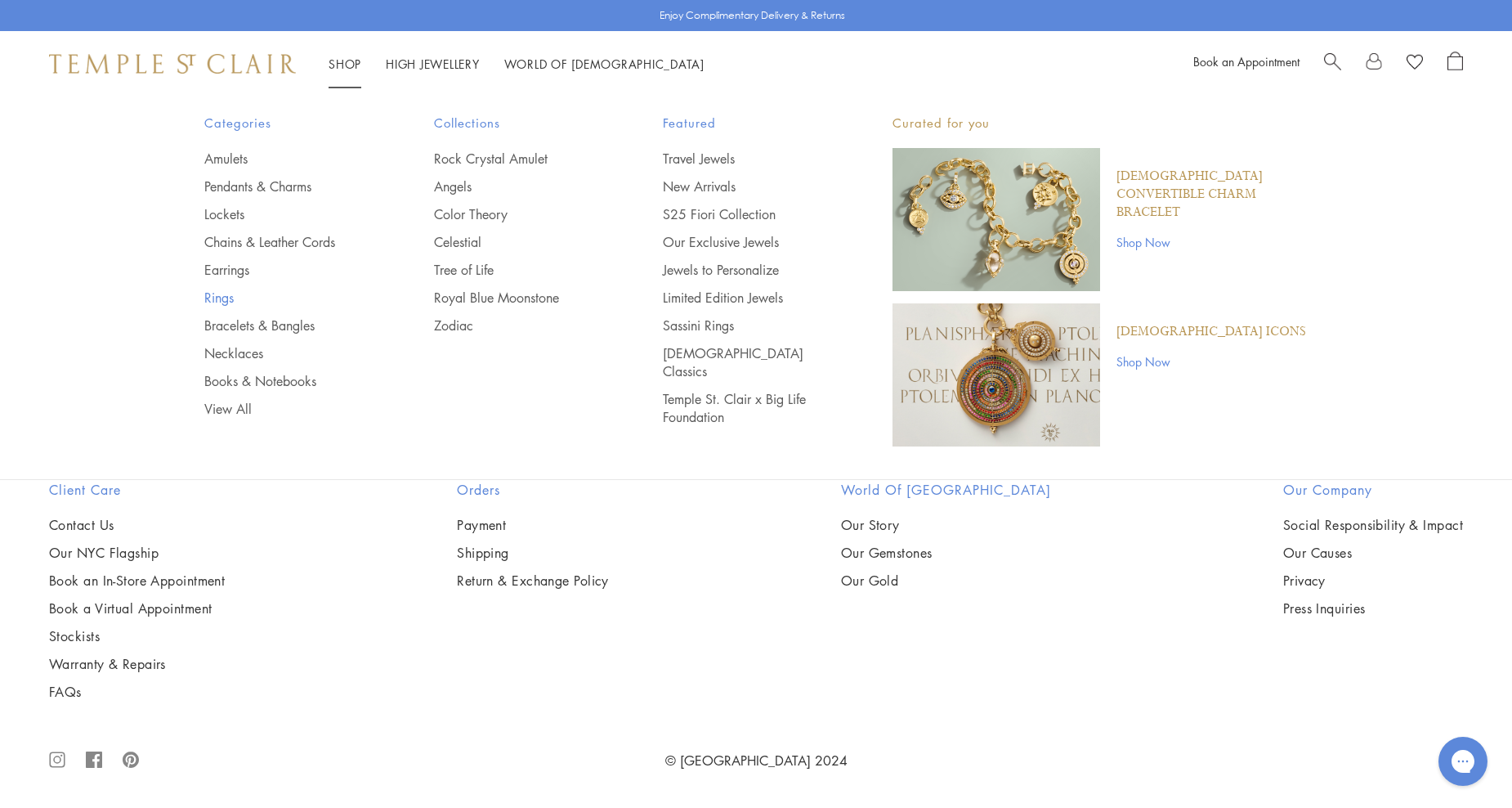
click at [223, 297] on link "Rings" at bounding box center [286, 298] width 164 height 18
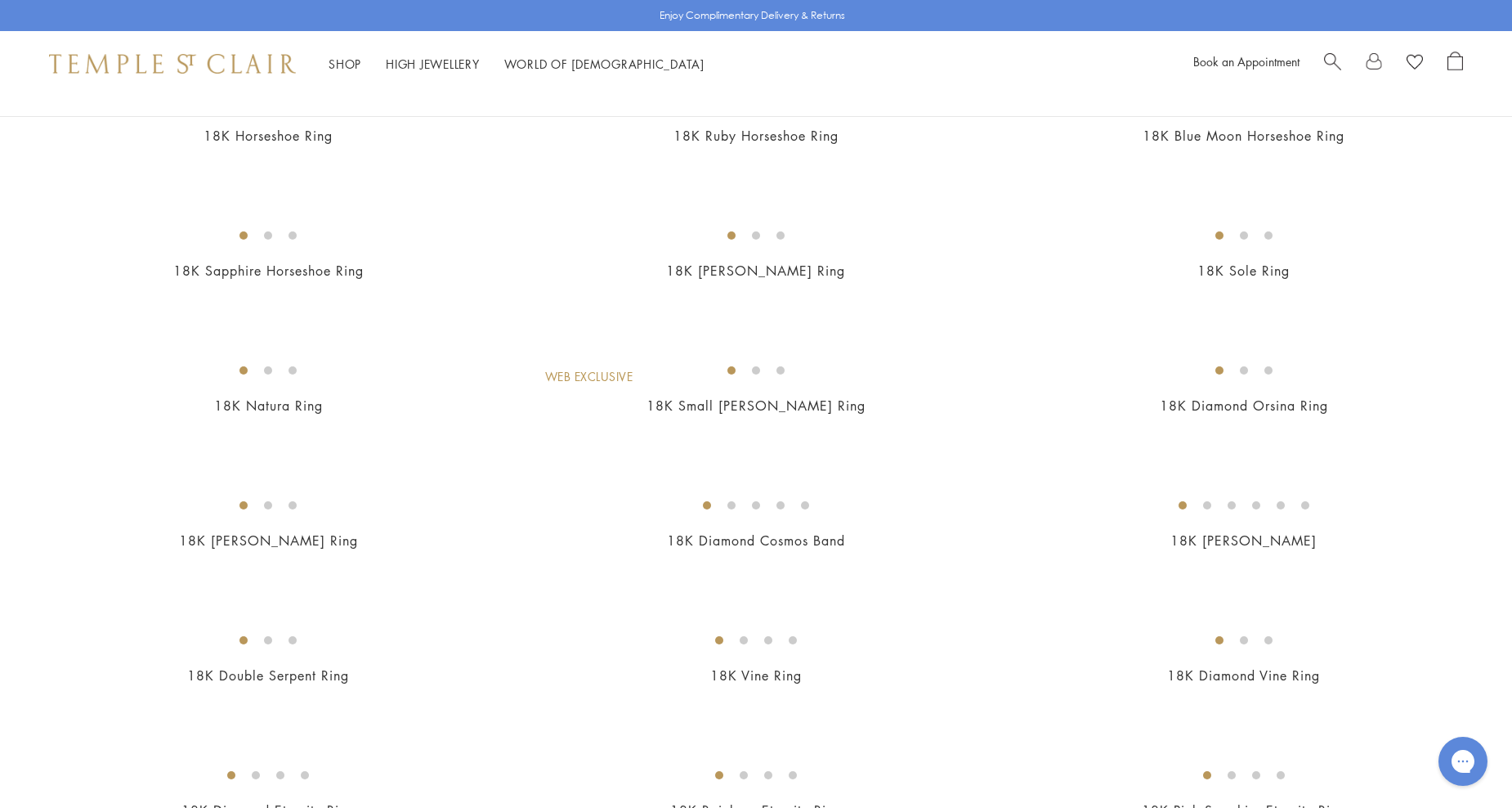
scroll to position [1308, 0]
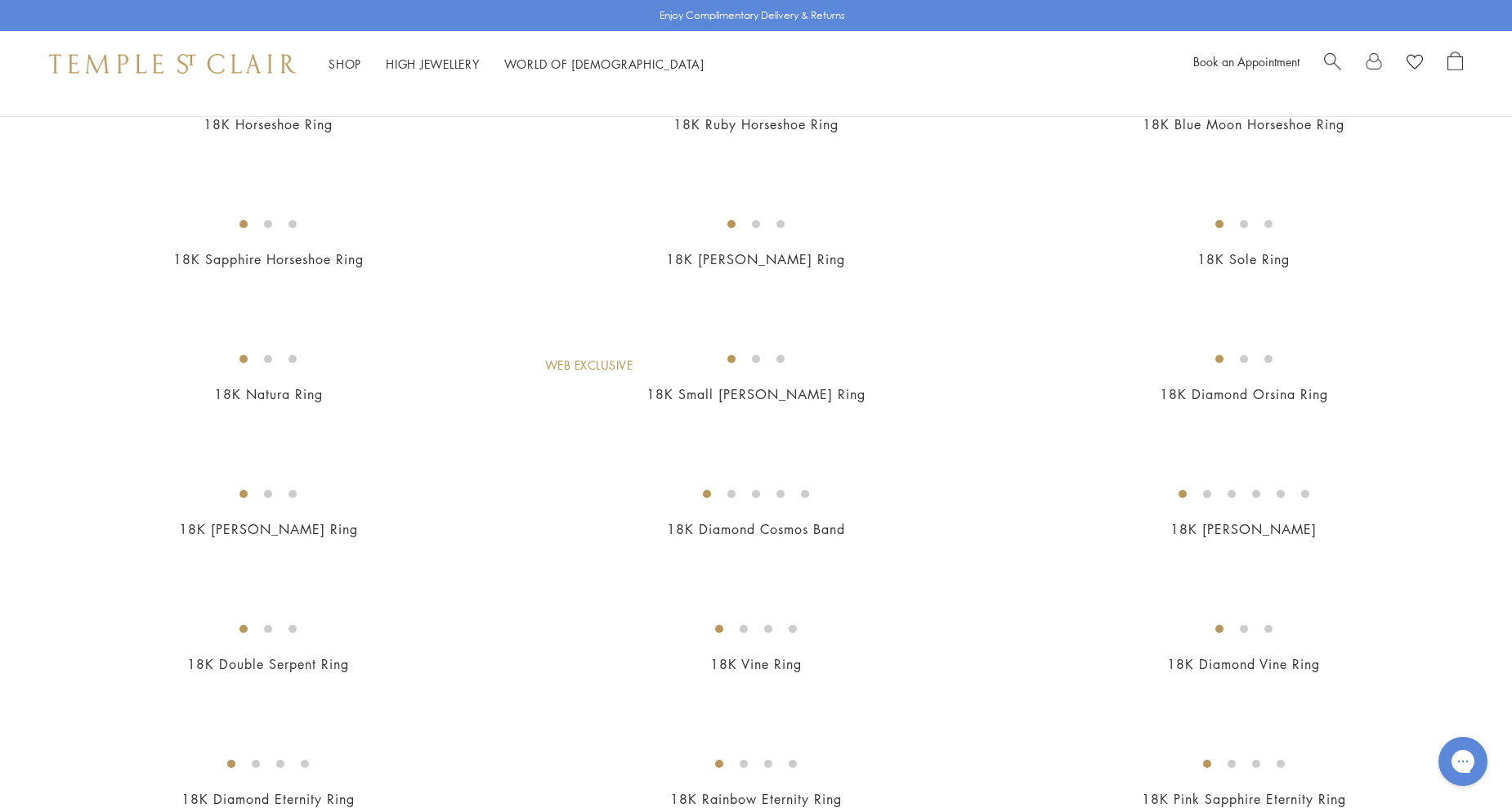
click at [0, 0] on img at bounding box center [0, 0] width 0 height 0
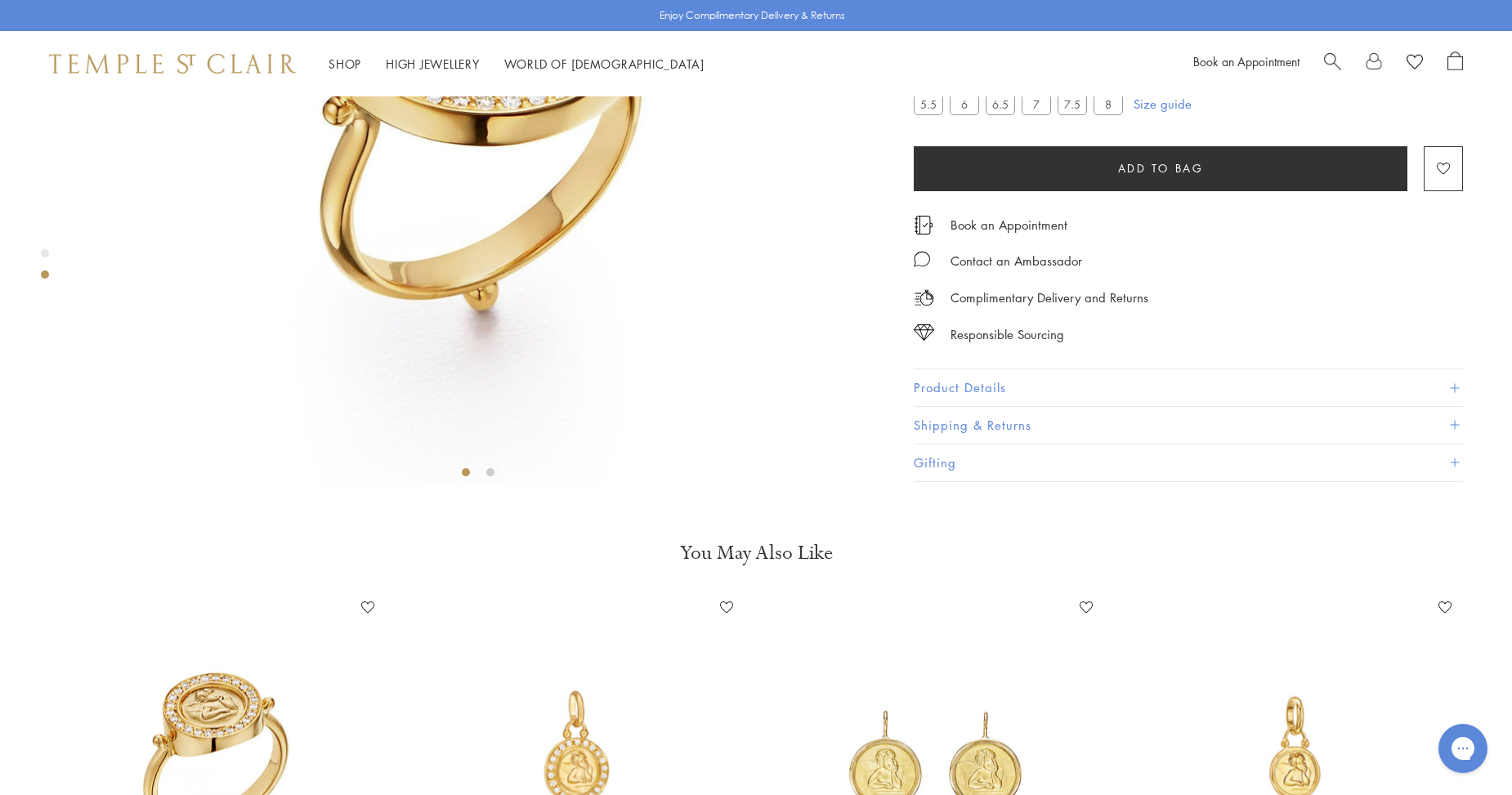
scroll to position [260, 0]
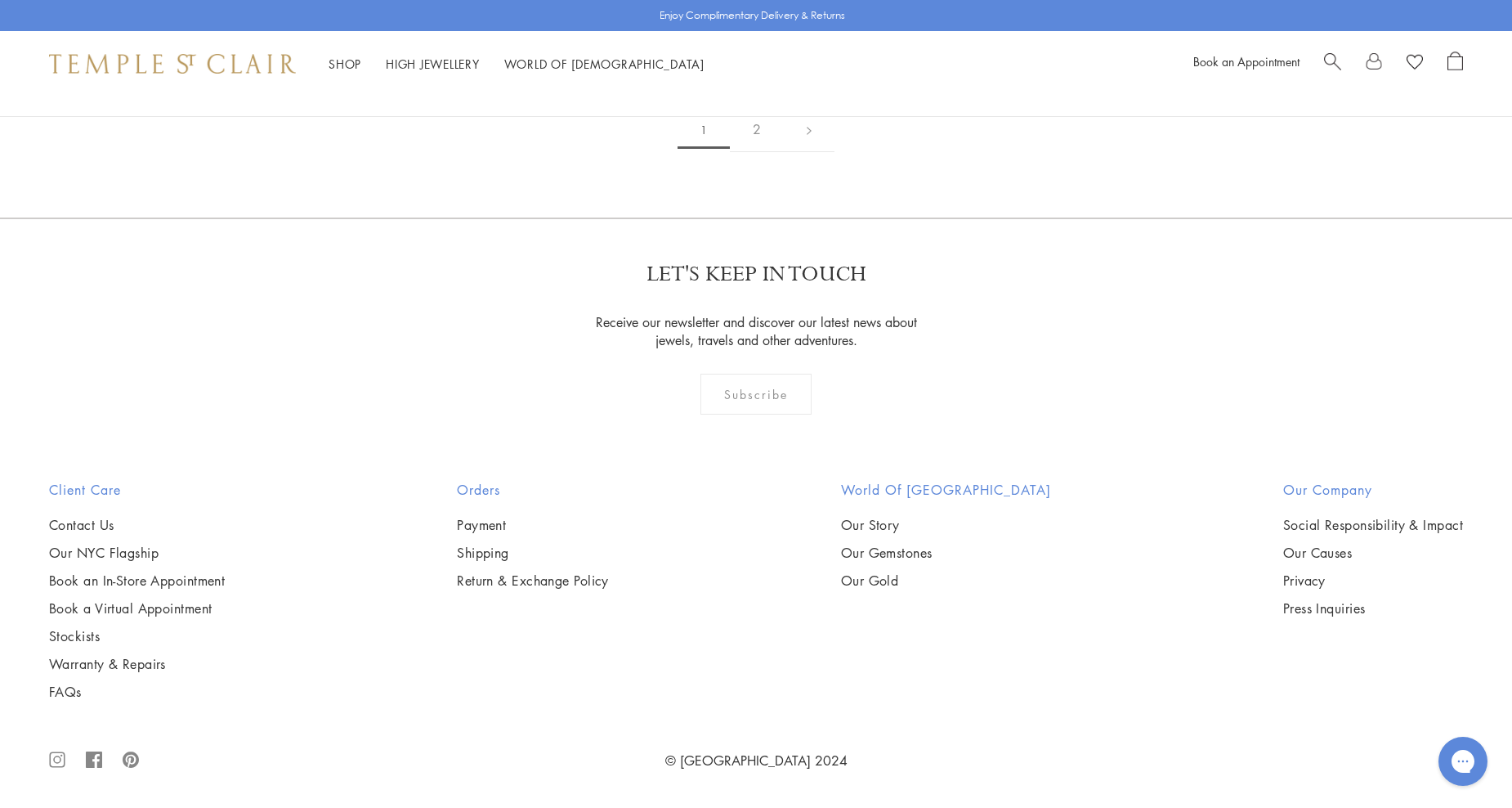
scroll to position [8994, 0]
click at [760, 152] on link "2" at bounding box center [757, 129] width 54 height 45
drag, startPoint x: 884, startPoint y: 704, endPoint x: 848, endPoint y: 679, distance: 43.8
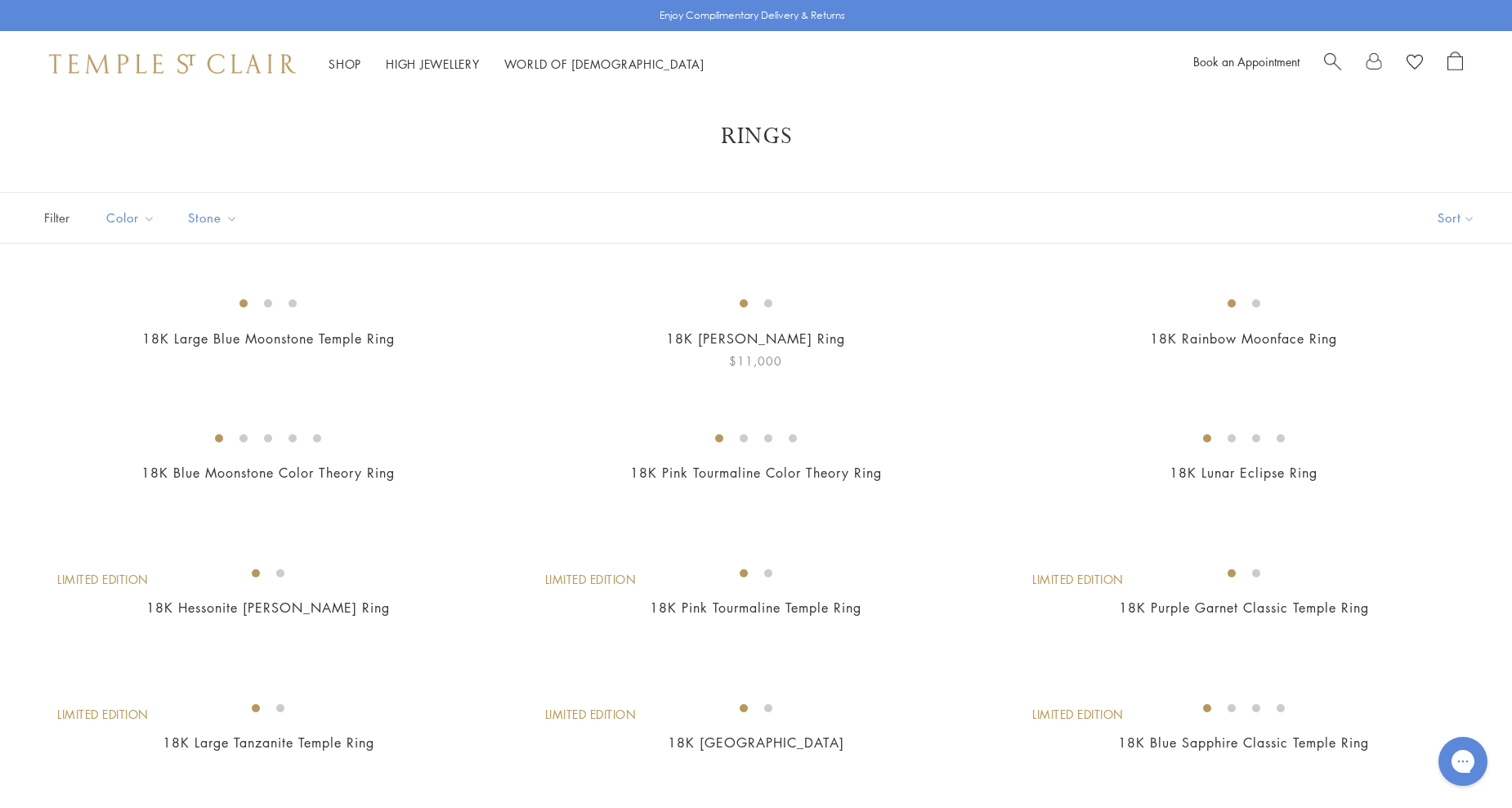
scroll to position [0, 0]
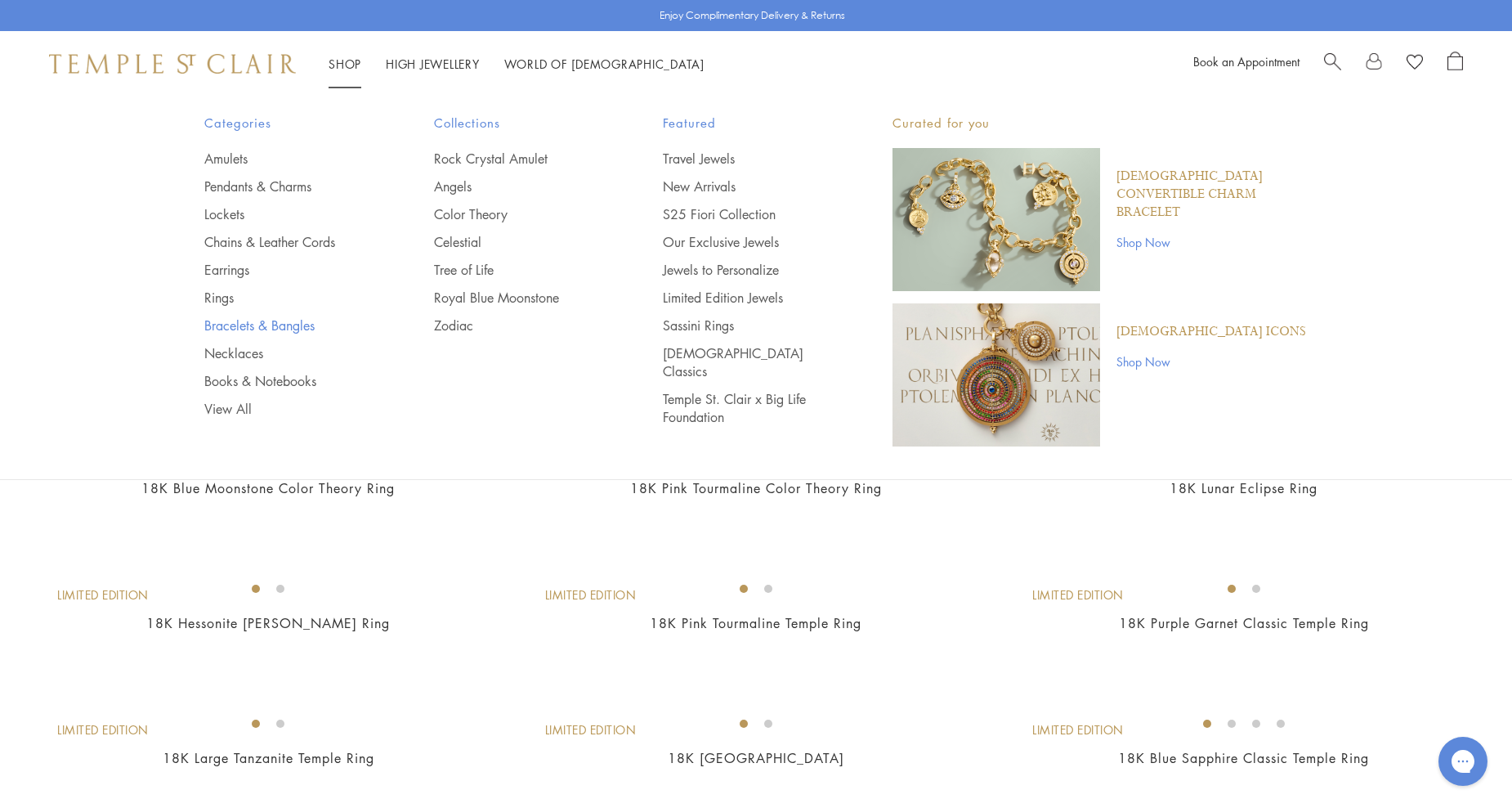
click at [295, 319] on link "Bracelets & Bangles" at bounding box center [286, 325] width 164 height 18
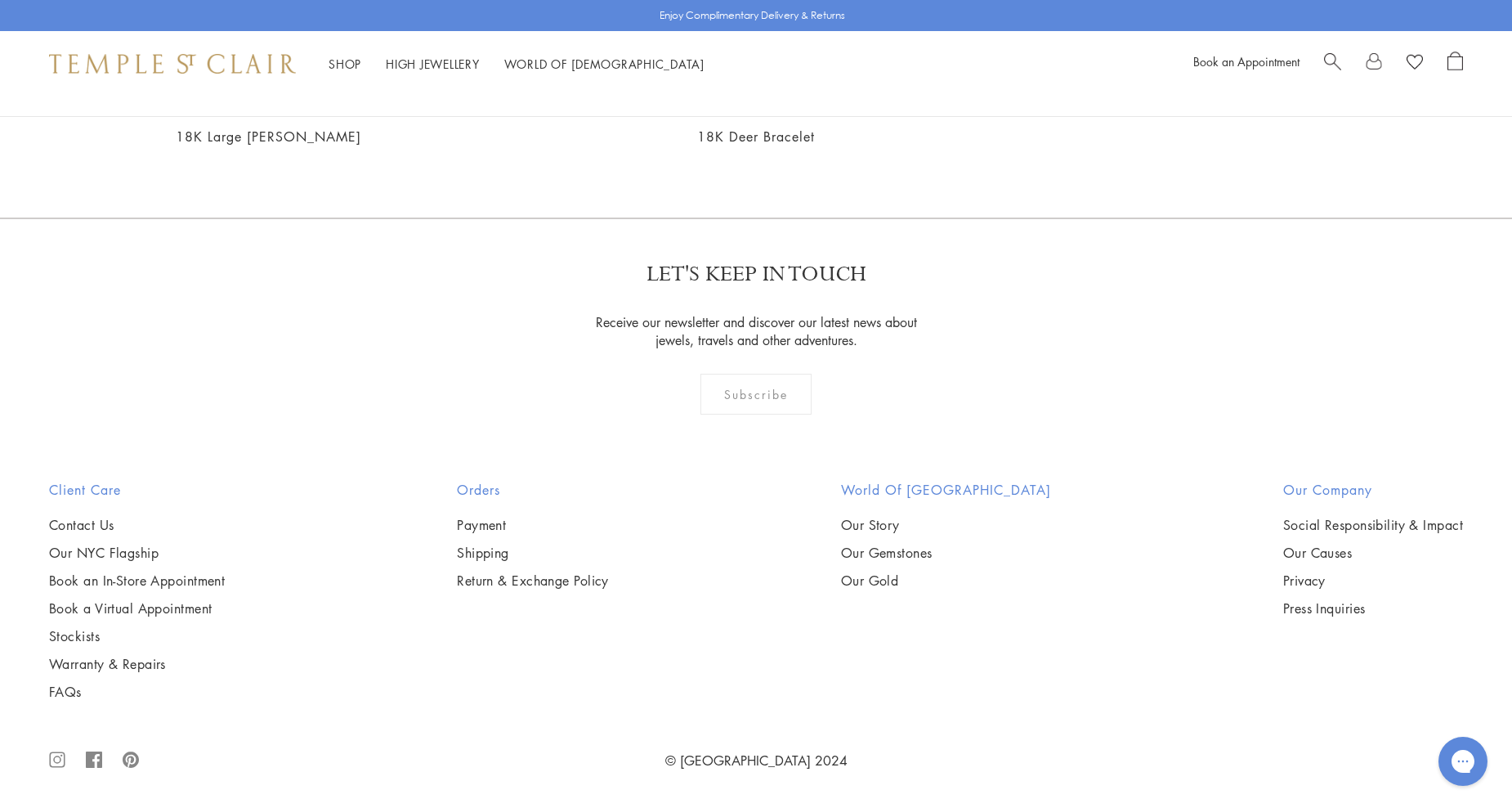
scroll to position [6909, 0]
click at [0, 0] on img at bounding box center [0, 0] width 0 height 0
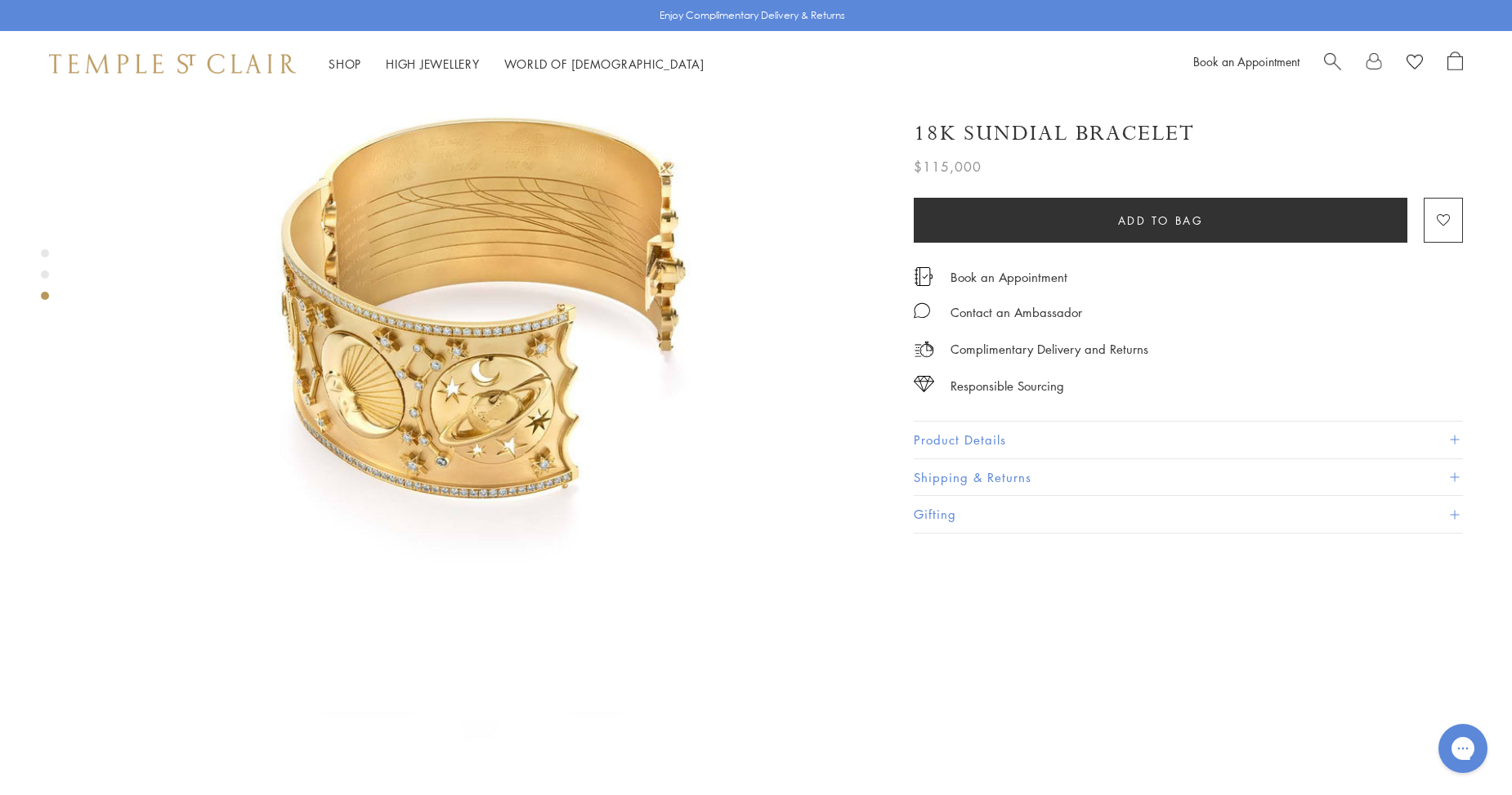
scroll to position [1717, 0]
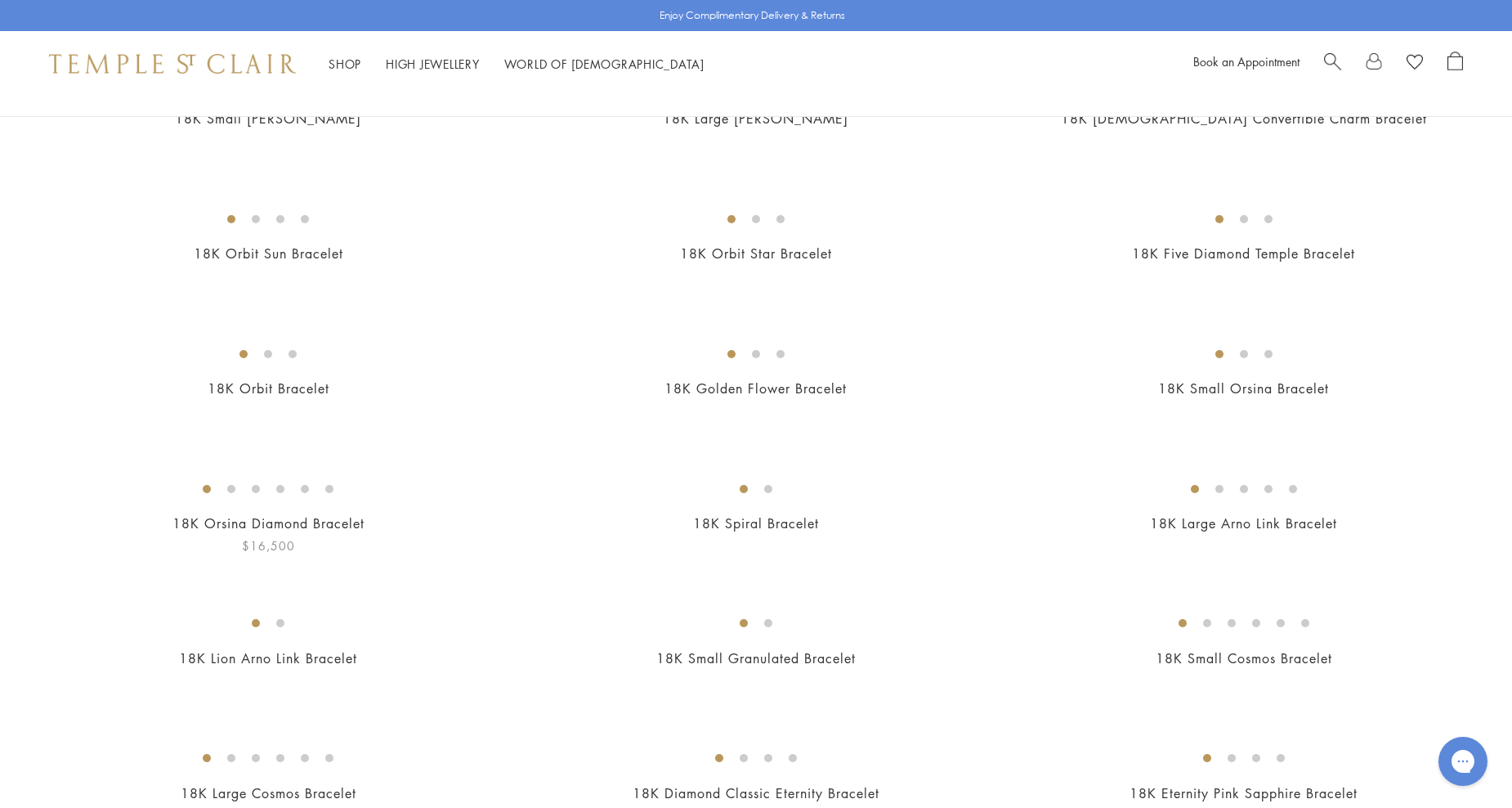
scroll to position [369, 0]
click at [432, 68] on li "High Jewellery High Jewellery" at bounding box center [433, 64] width 94 height 20
click at [451, 62] on link "High Jewellery High Jewellery" at bounding box center [433, 64] width 94 height 16
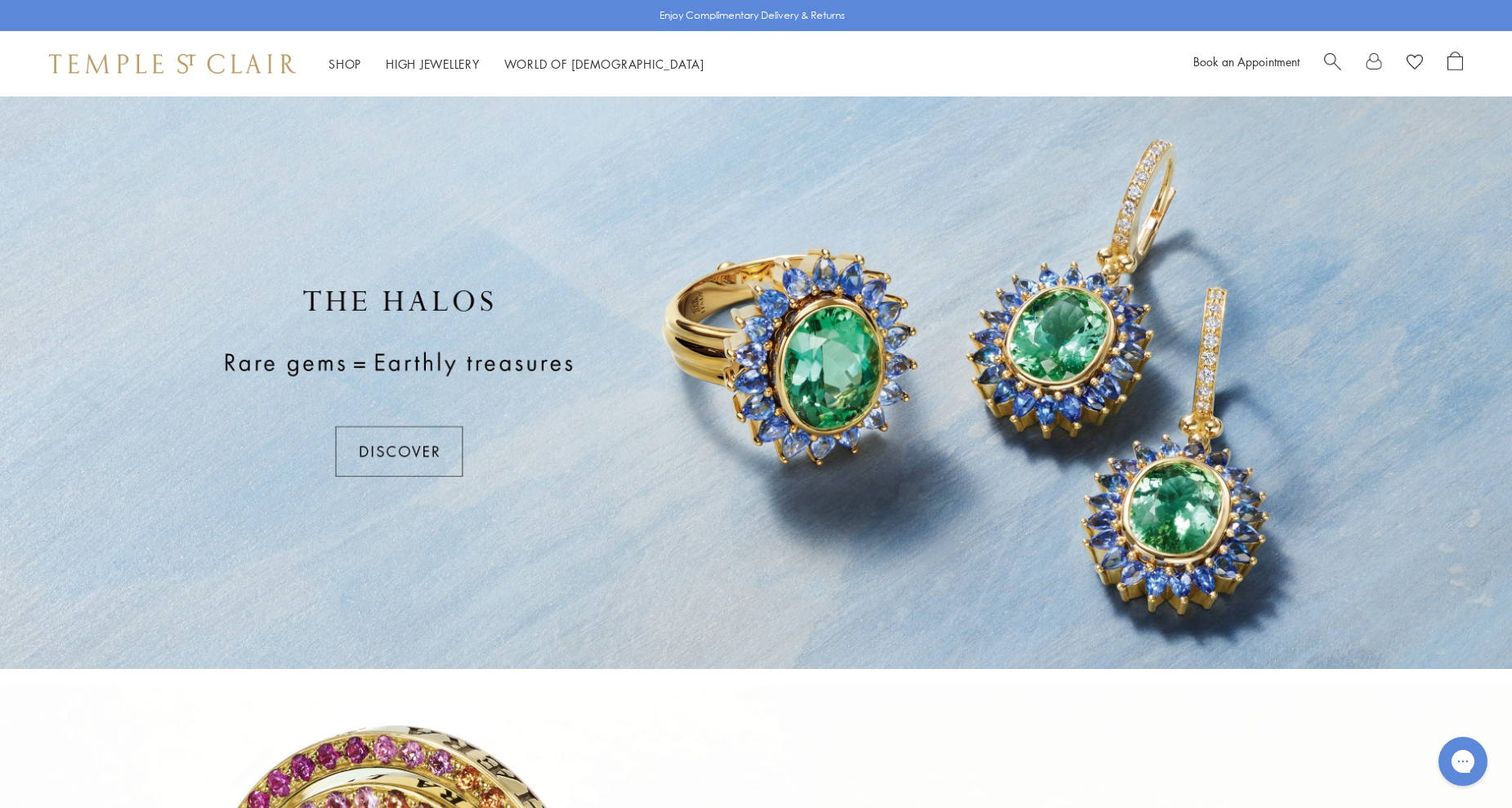
click at [388, 445] on div at bounding box center [756, 383] width 1512 height 572
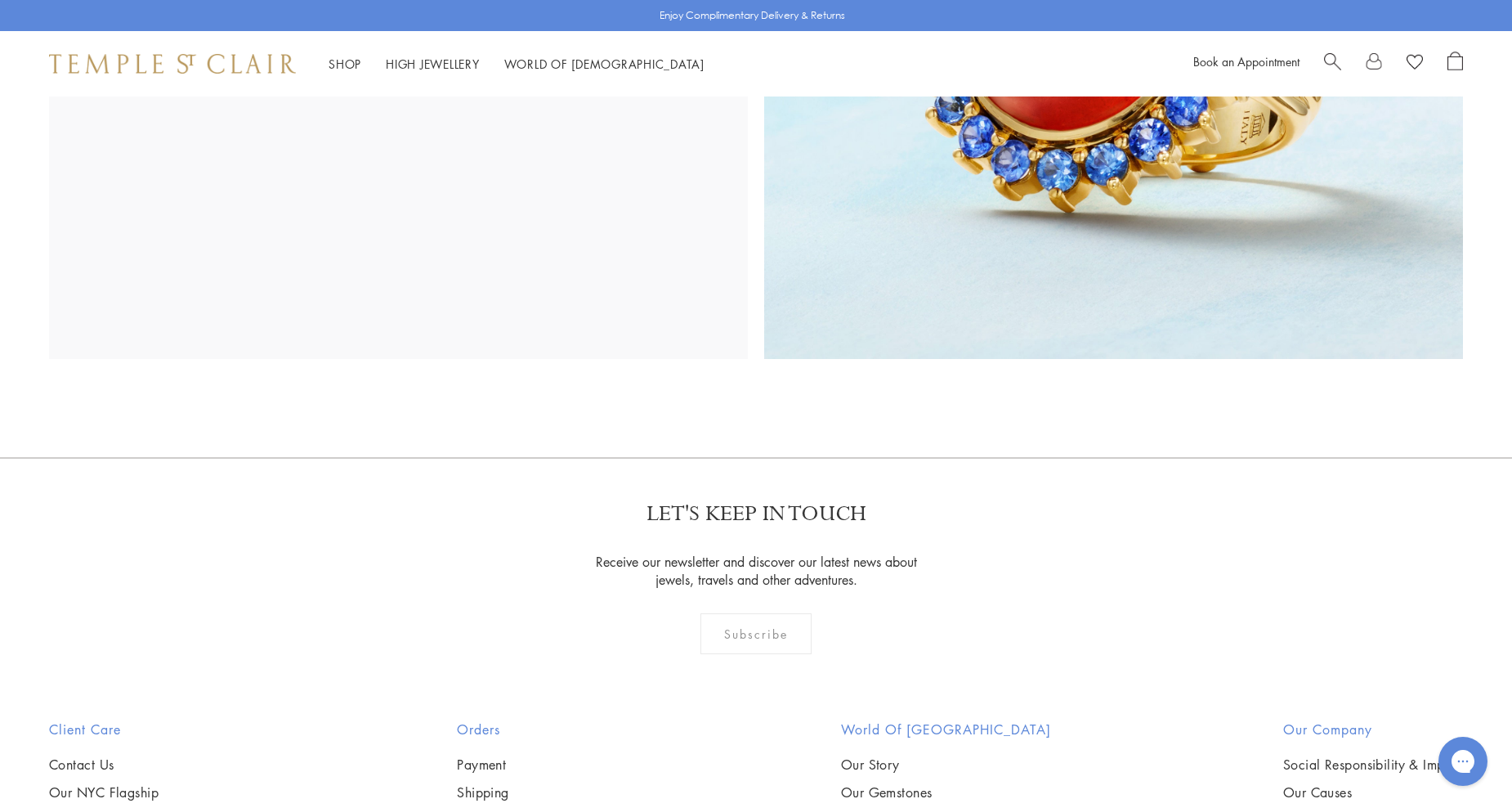
scroll to position [3004, 0]
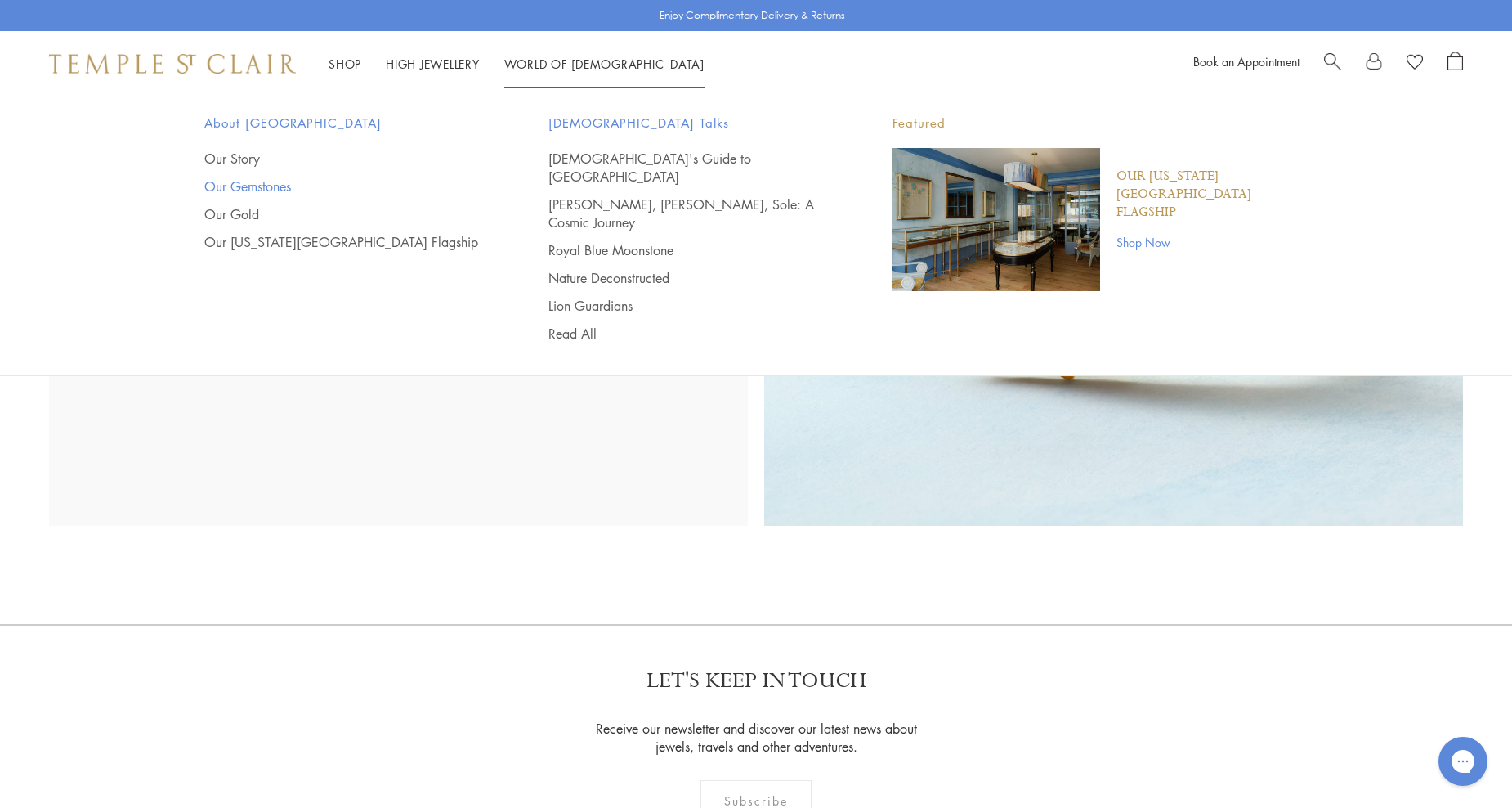
click at [250, 185] on link "Our Gemstones" at bounding box center [343, 187] width 279 height 18
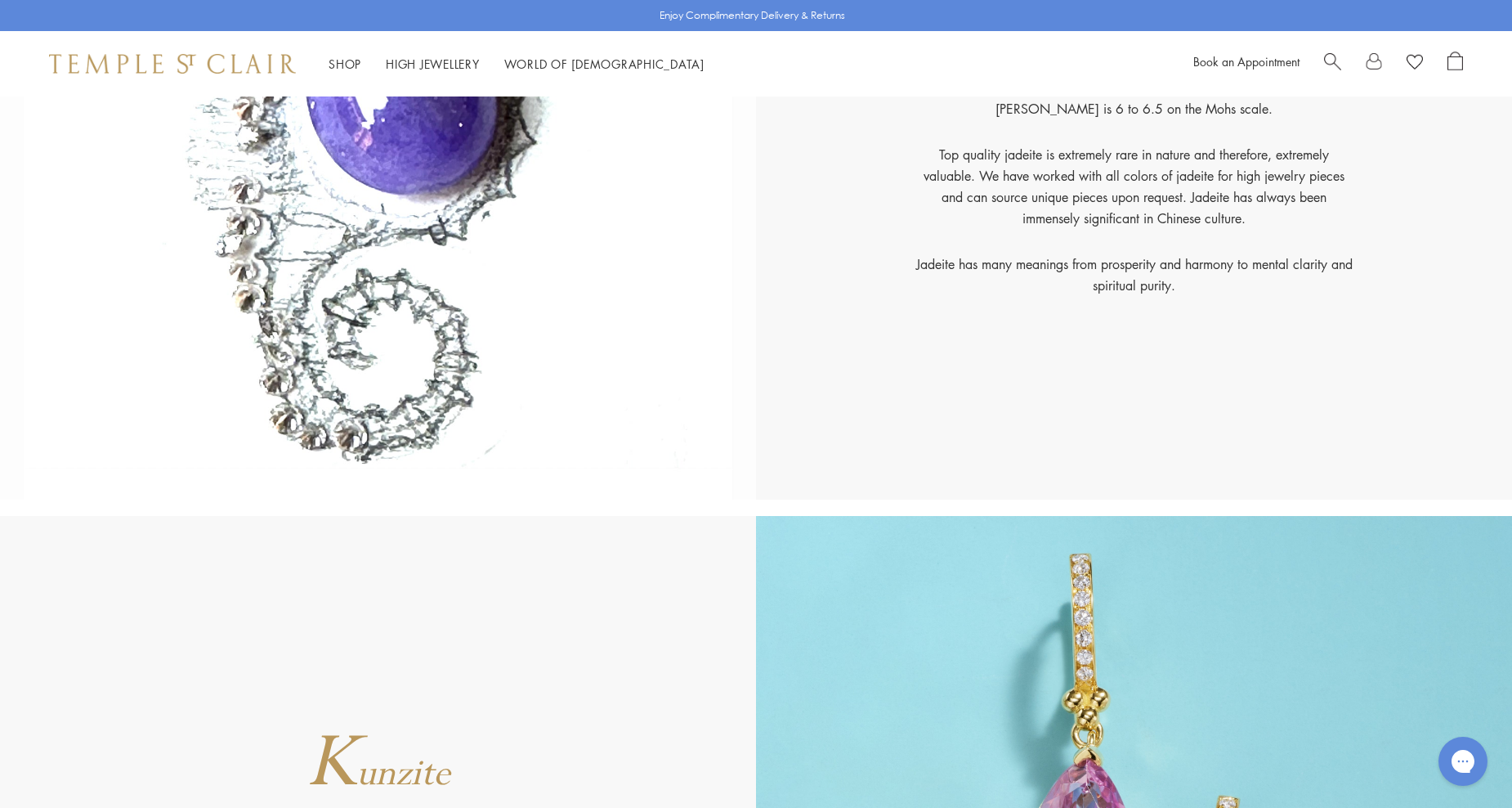
scroll to position [9321, 0]
